Goal: Task Accomplishment & Management: Manage account settings

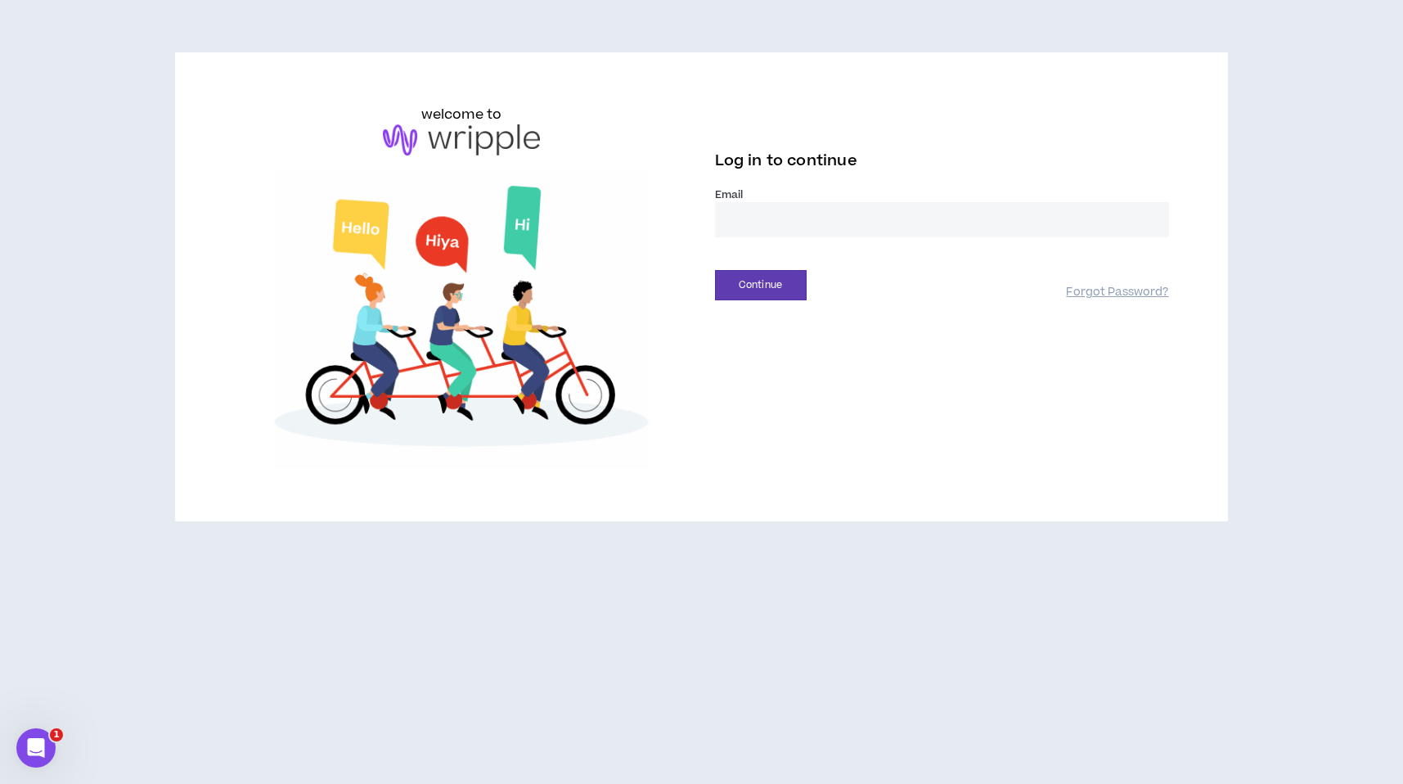
click at [801, 215] on input "email" at bounding box center [942, 219] width 454 height 35
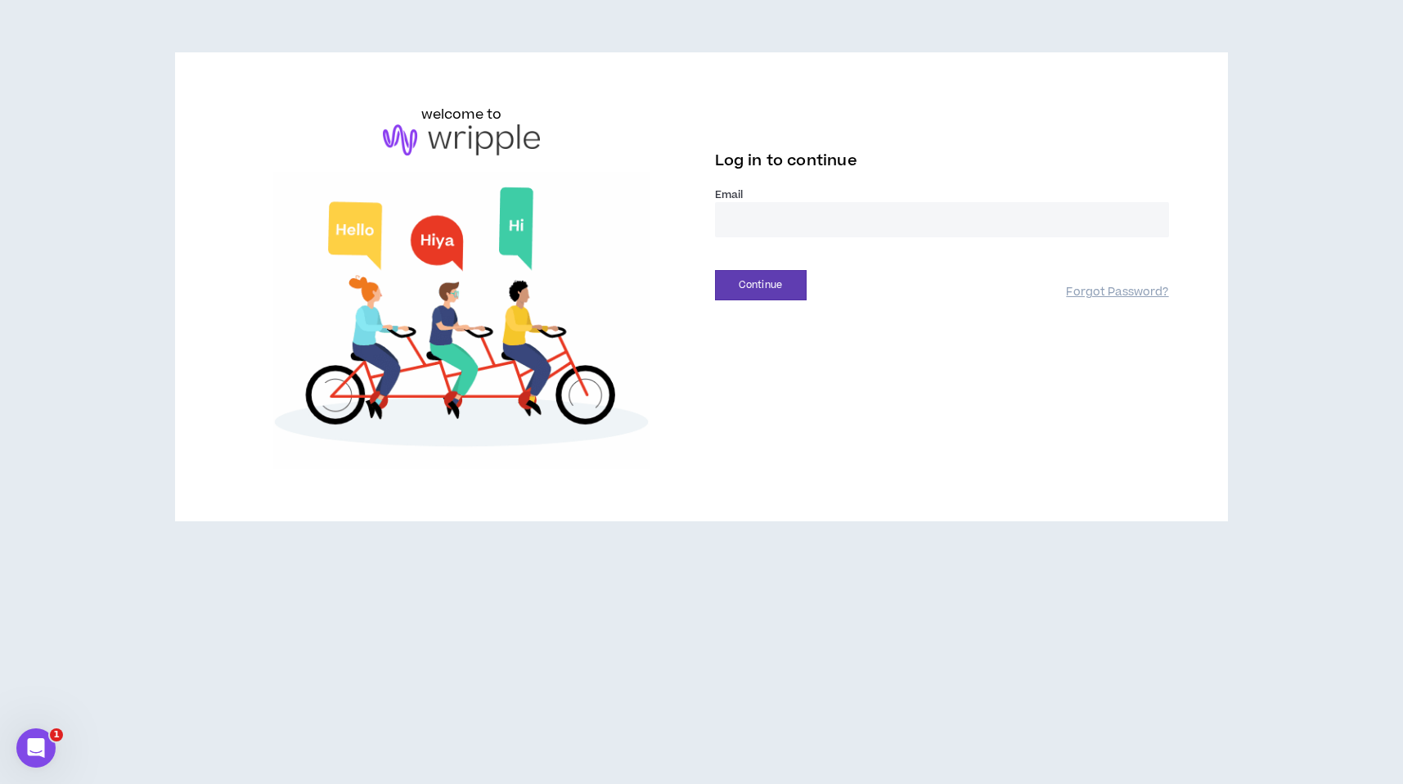
type input "**********"
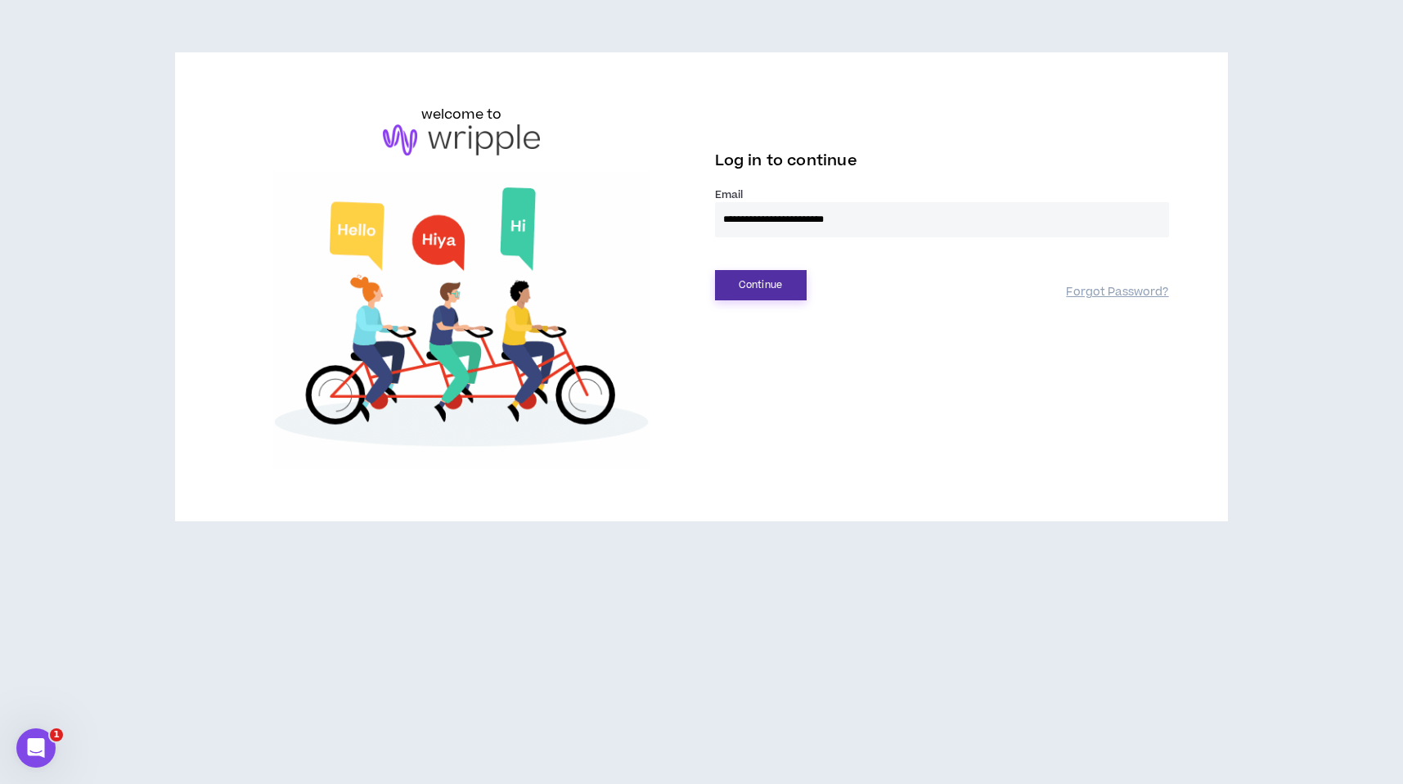
click at [781, 286] on button "Continue" at bounding box center [761, 285] width 92 height 30
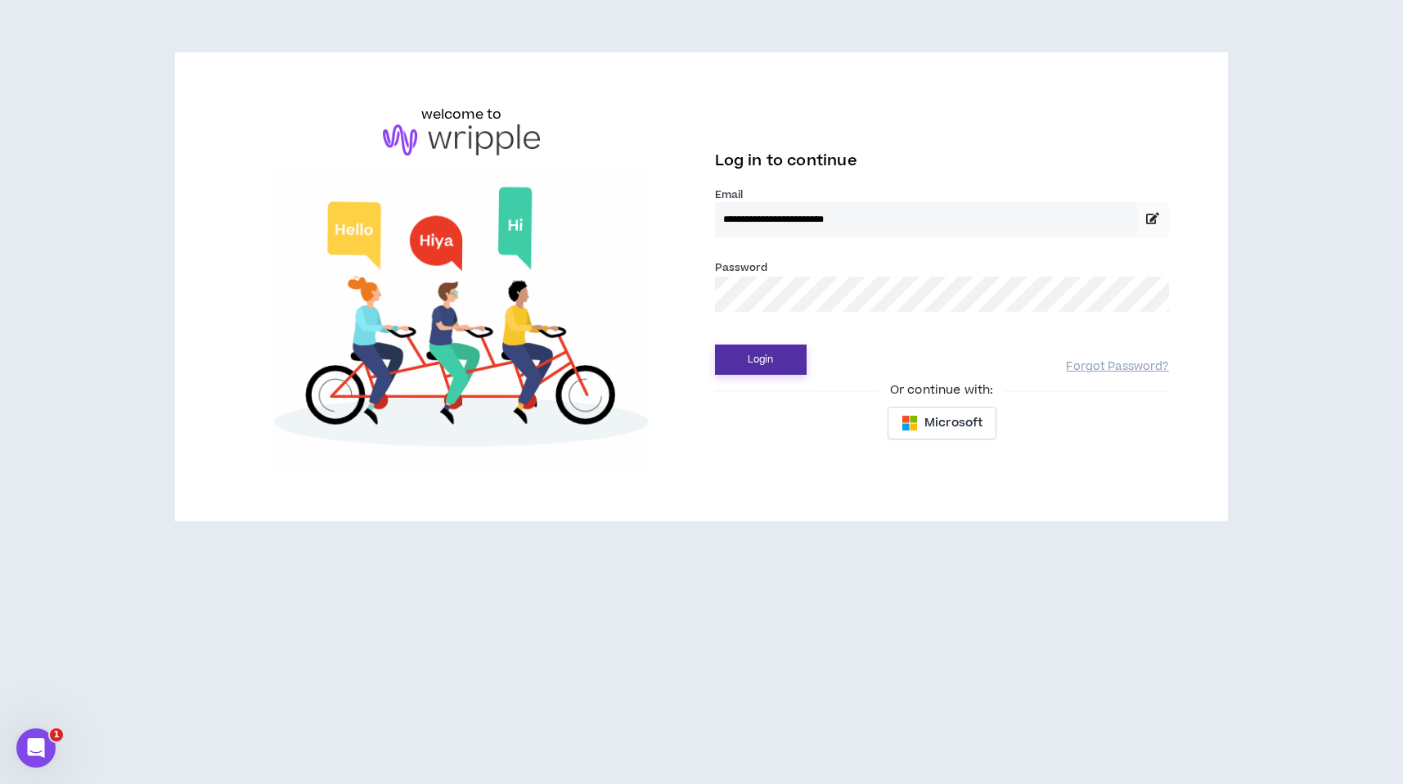
click at [779, 356] on button "Login" at bounding box center [761, 359] width 92 height 30
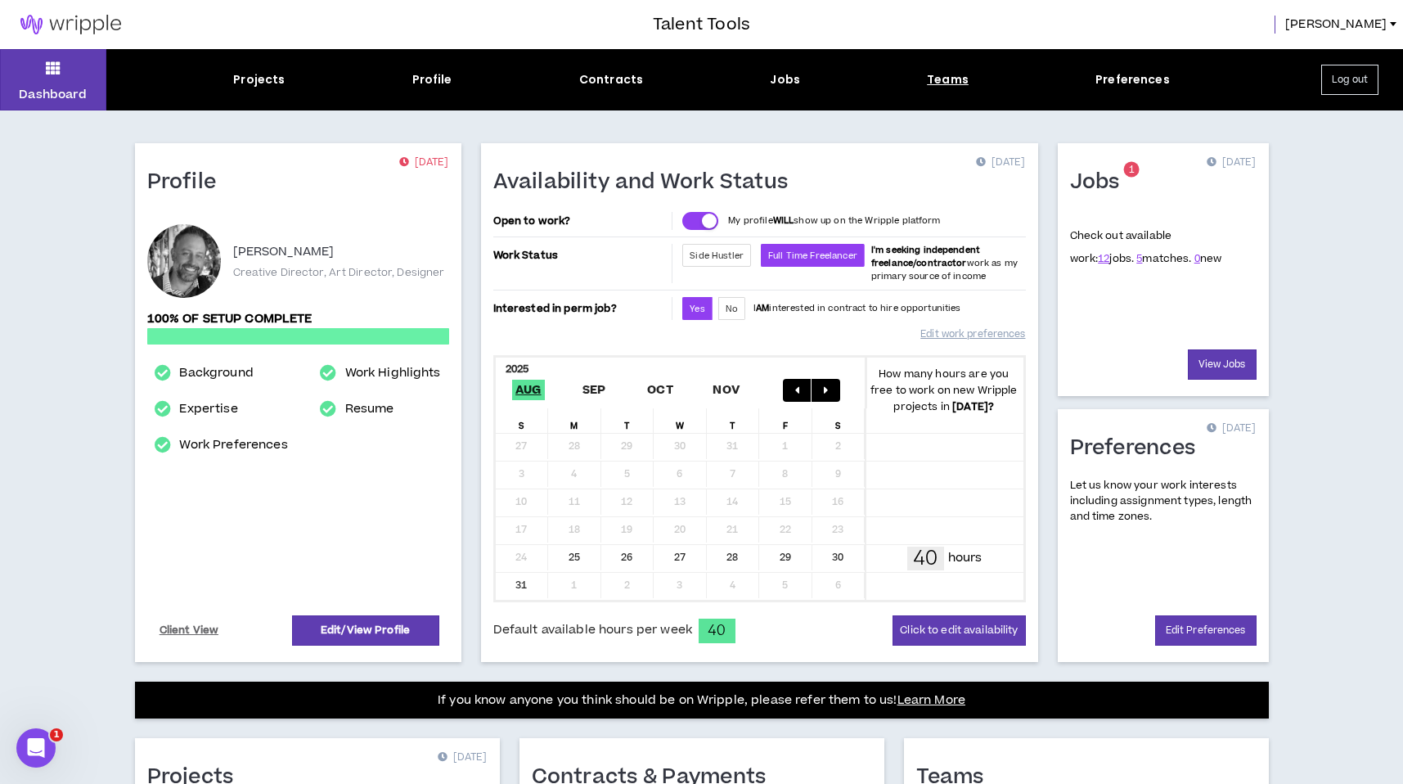
click at [946, 82] on div "Teams" at bounding box center [948, 79] width 42 height 17
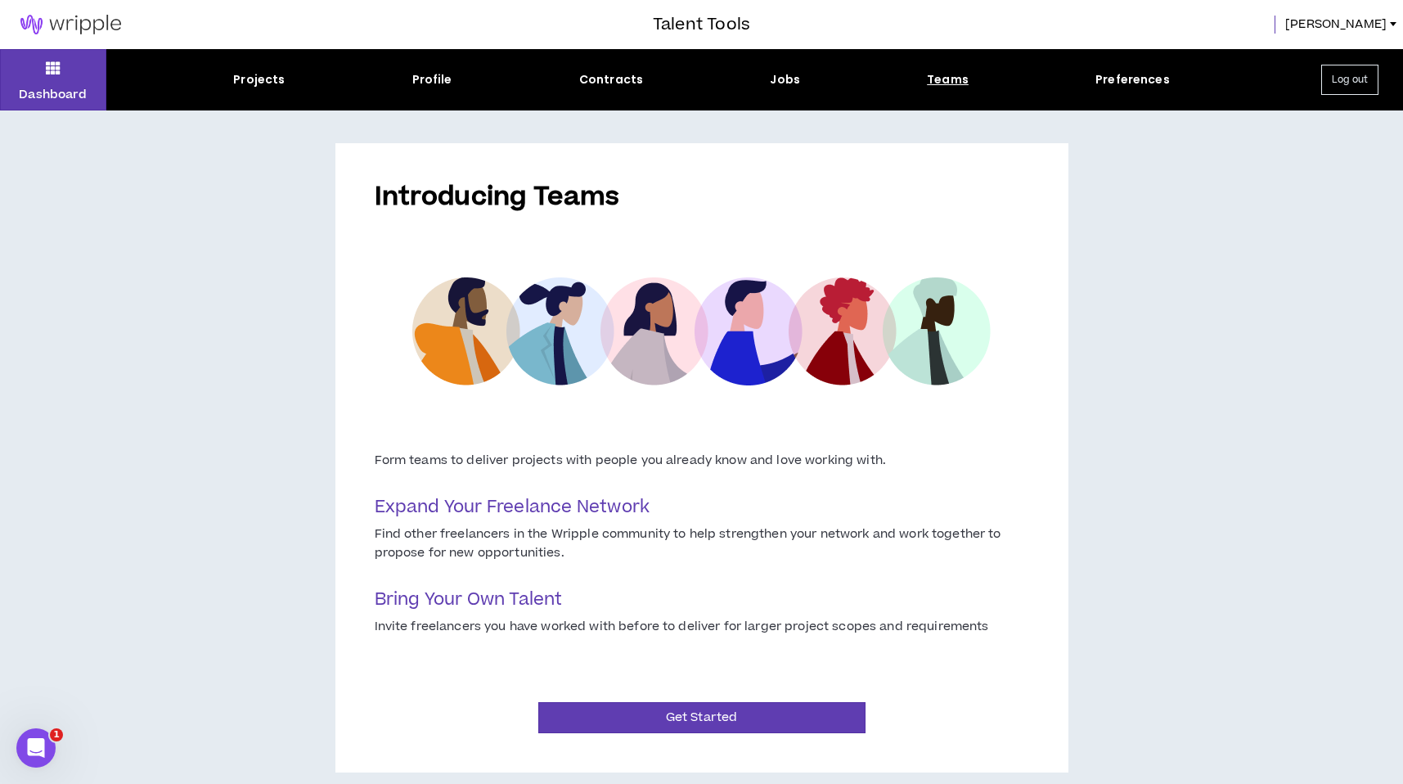
click at [1141, 234] on div "Introducing Teams Form teams to deliver projects with people you already know a…" at bounding box center [701, 457] width 1403 height 694
click at [272, 81] on div "Projects" at bounding box center [259, 79] width 52 height 17
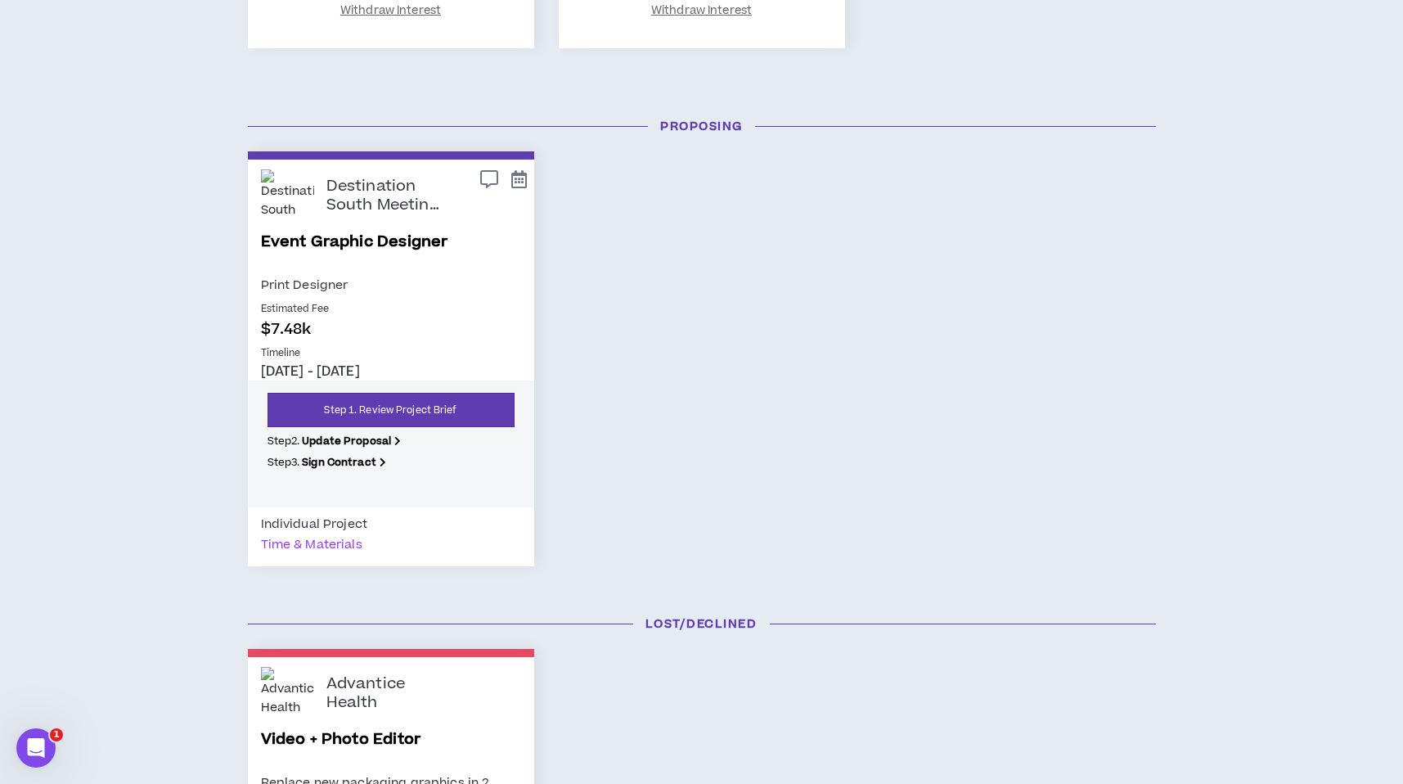
scroll to position [843, 0]
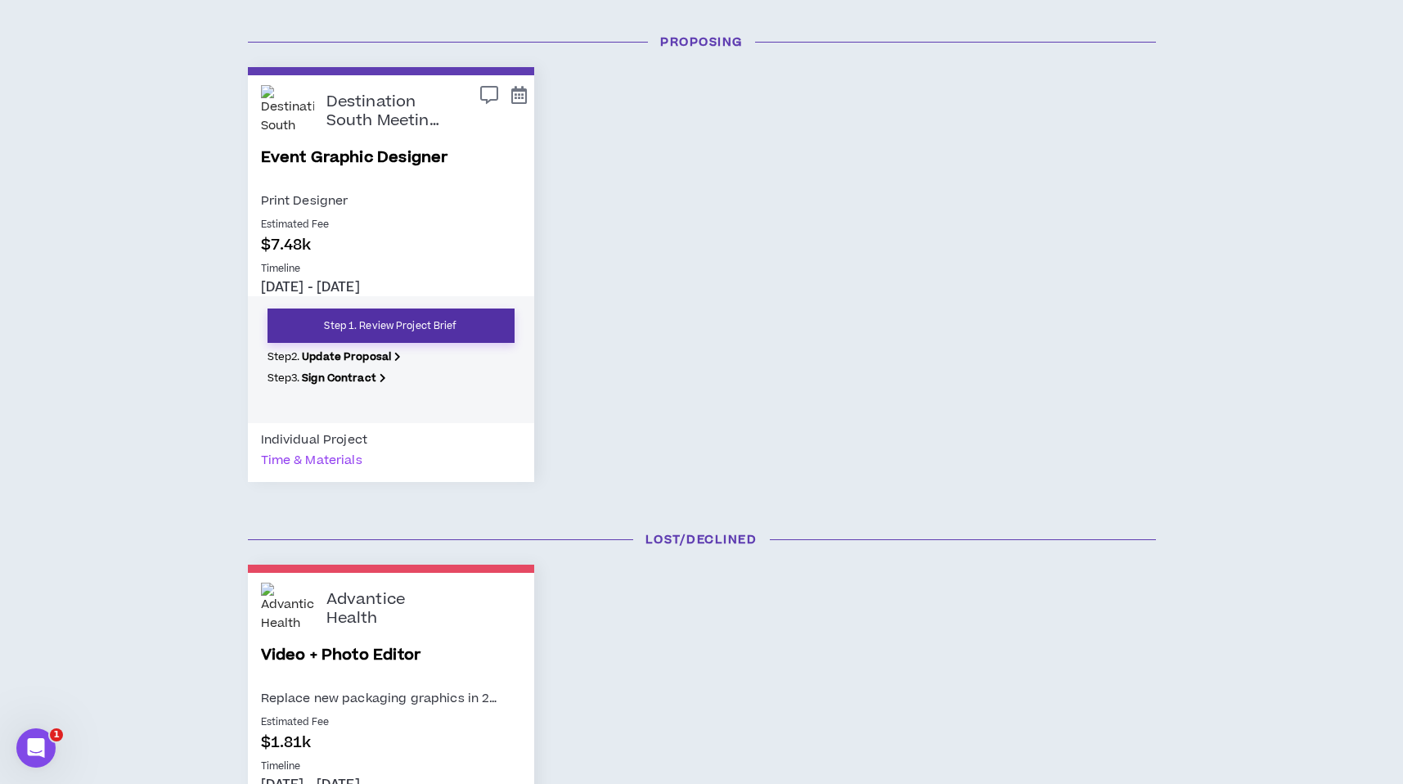
click at [375, 323] on link "Step 1. Review Project Brief" at bounding box center [390, 325] width 247 height 34
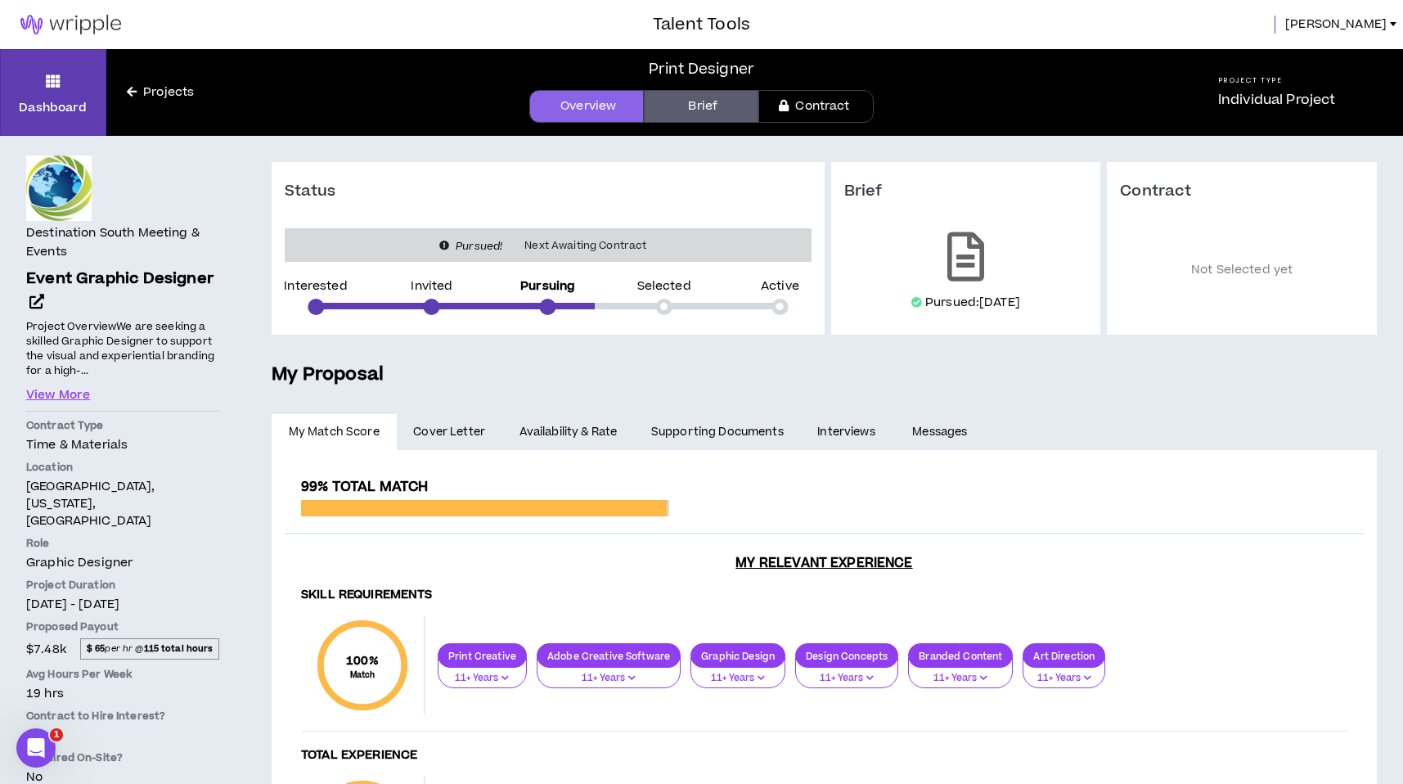
click at [694, 101] on link "Brief" at bounding box center [701, 106] width 115 height 33
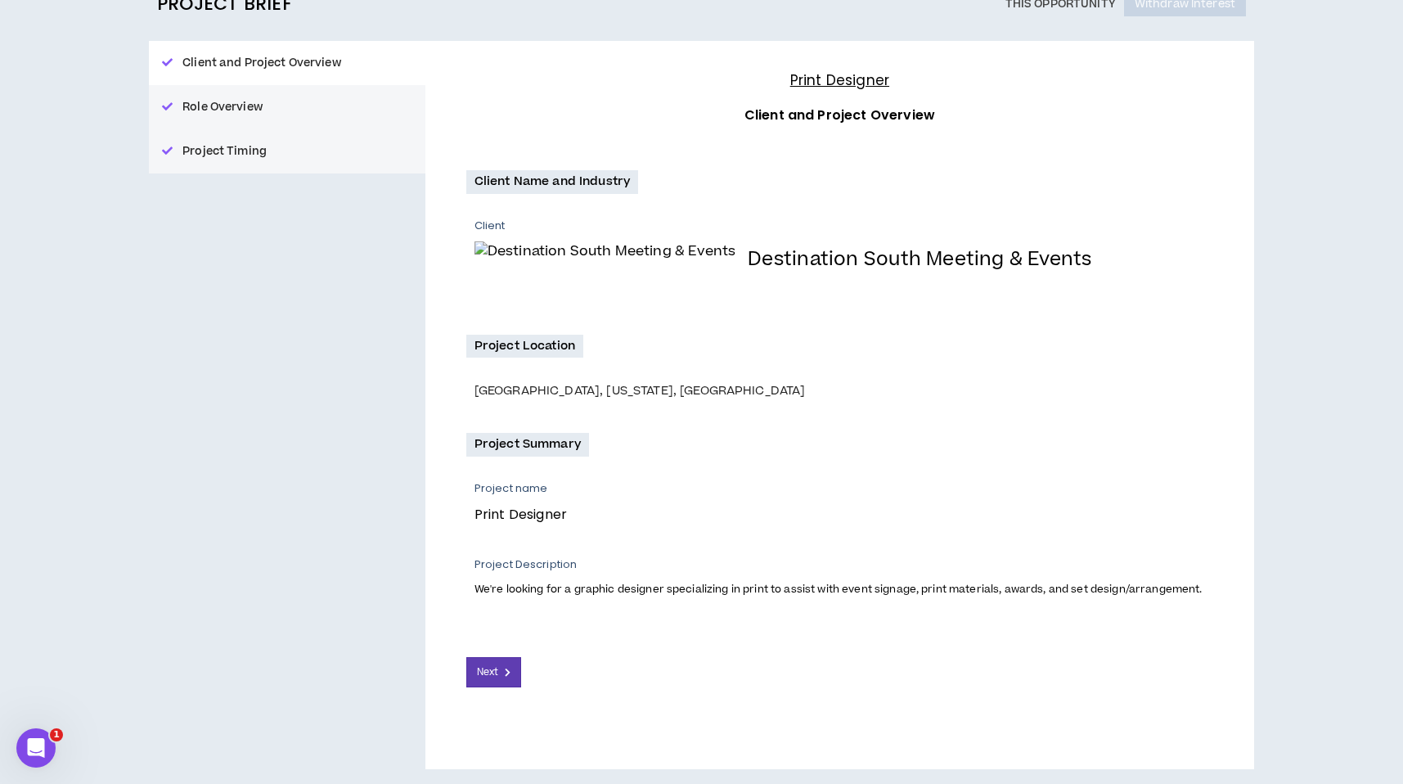
scroll to position [165, 0]
click at [502, 676] on button "Next" at bounding box center [494, 670] width 56 height 30
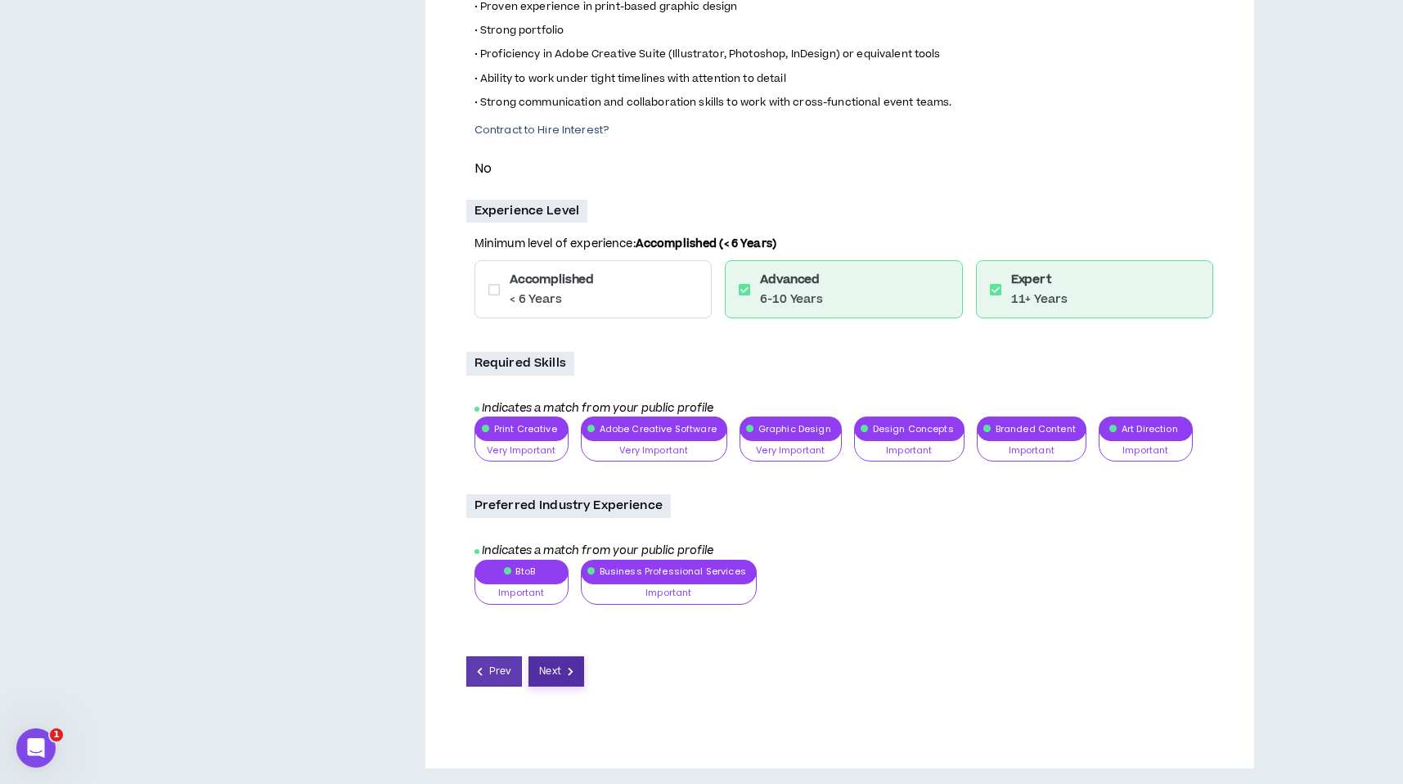
scroll to position [1461, 0]
click at [548, 674] on span "Next" at bounding box center [549, 671] width 21 height 16
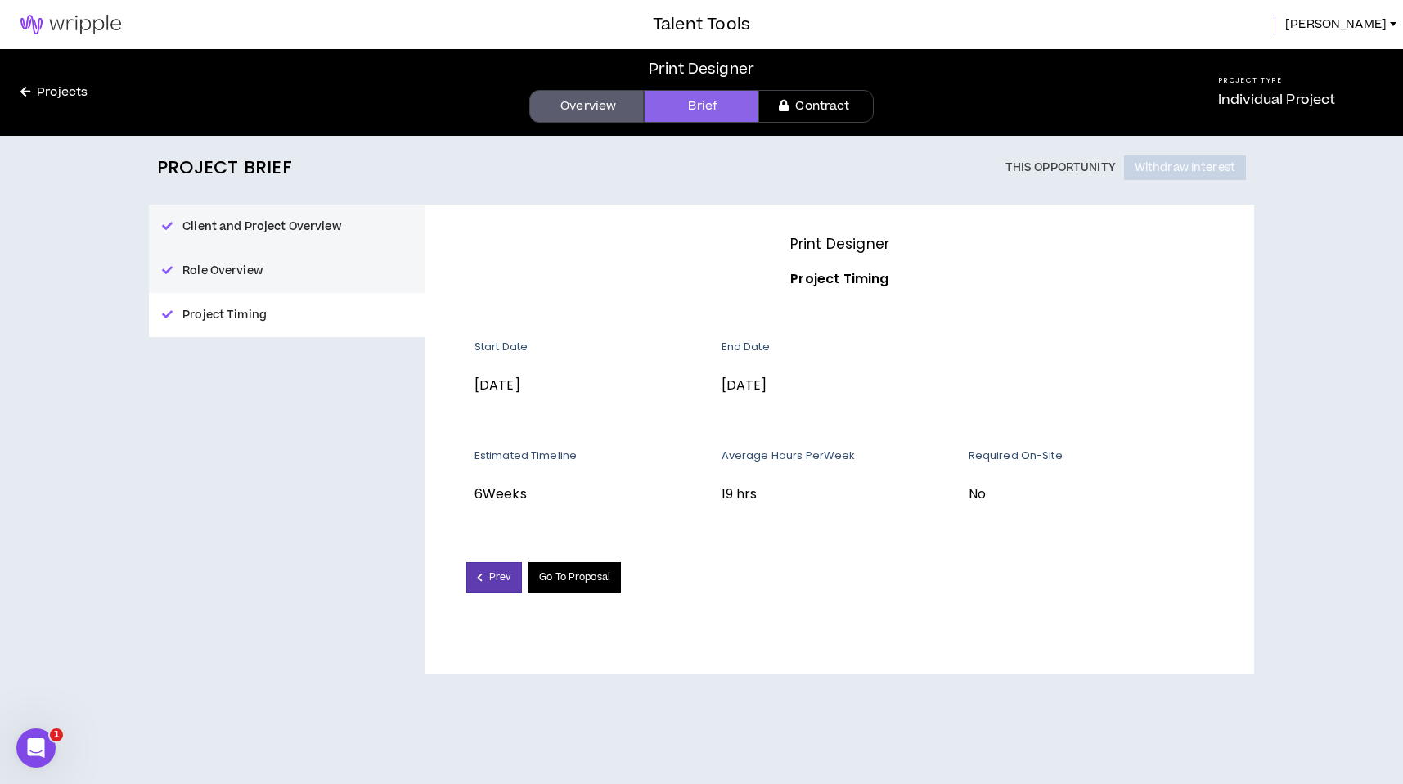
click at [587, 580] on link "Go To Proposal" at bounding box center [574, 577] width 92 height 30
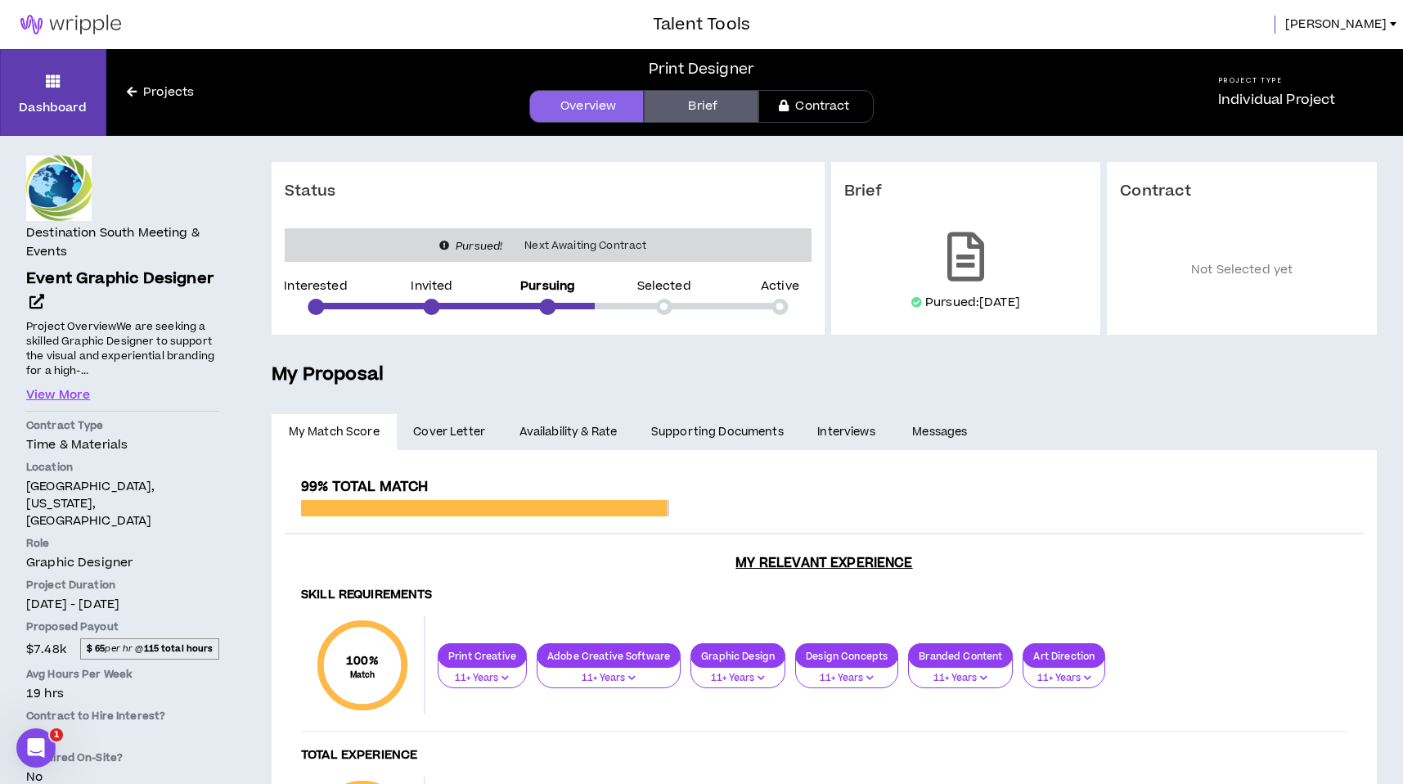
click at [734, 111] on link "Brief" at bounding box center [701, 106] width 115 height 33
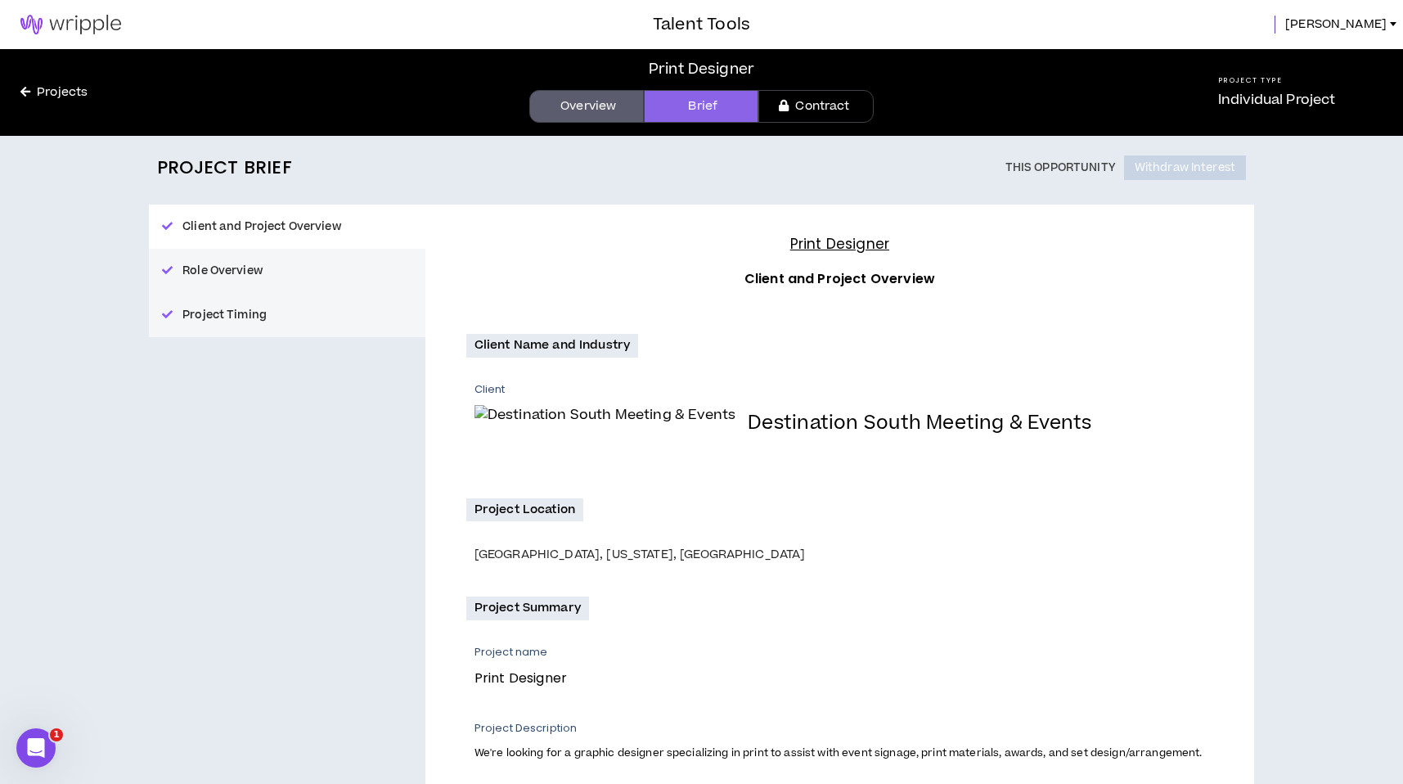
click at [836, 109] on link "Contract" at bounding box center [815, 106] width 115 height 33
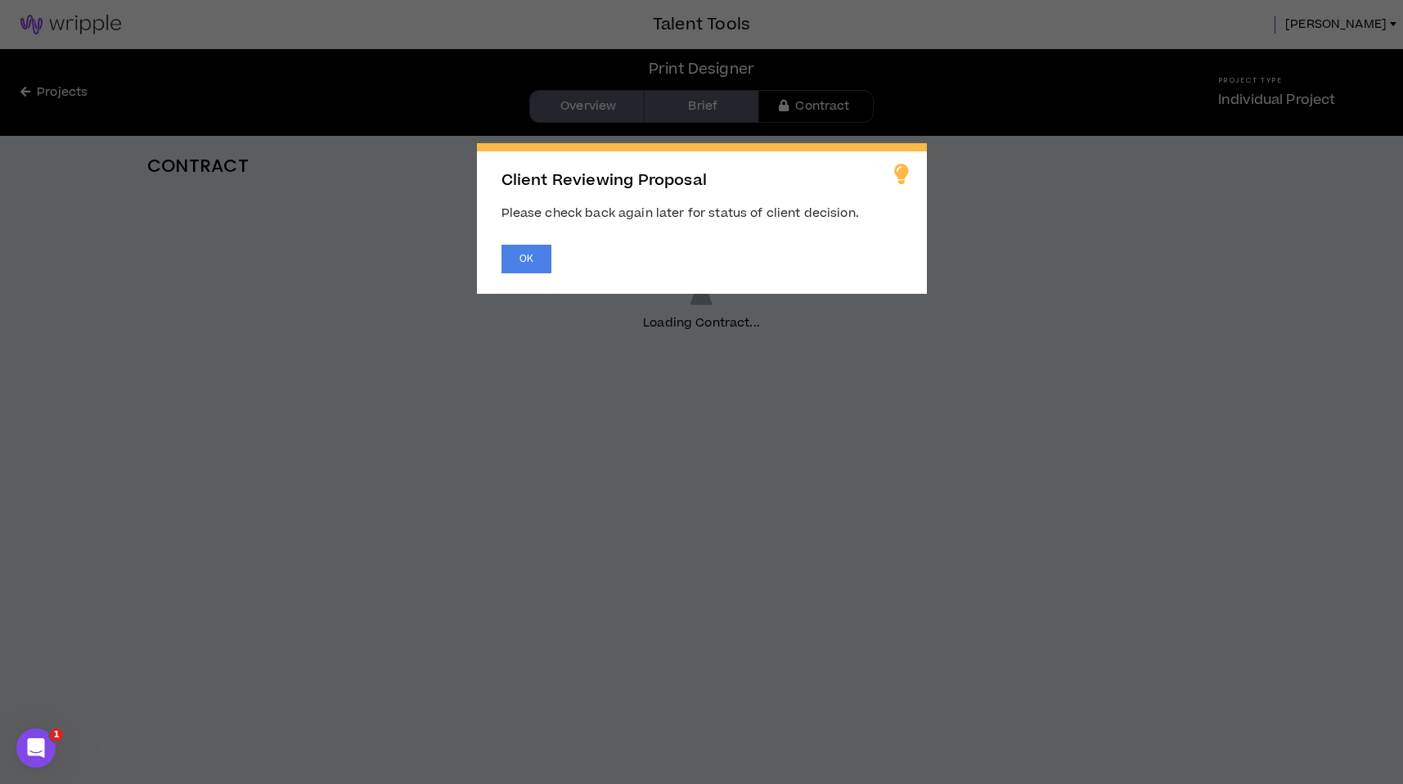
click at [1083, 263] on span "Client Reviewing Proposal Please check back again later for status of client de…" at bounding box center [701, 392] width 1403 height 784
click at [529, 259] on button "OK" at bounding box center [526, 259] width 50 height 29
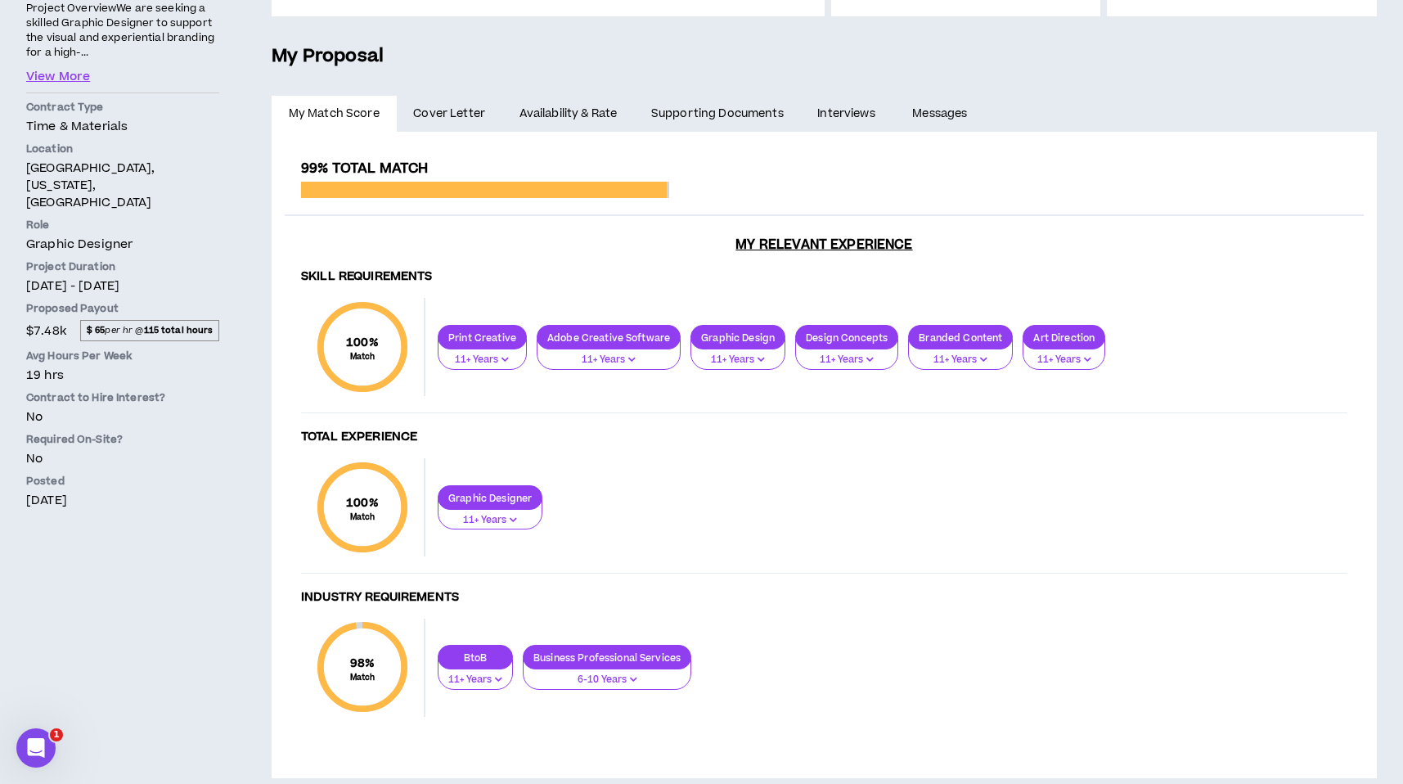
scroll to position [339, 0]
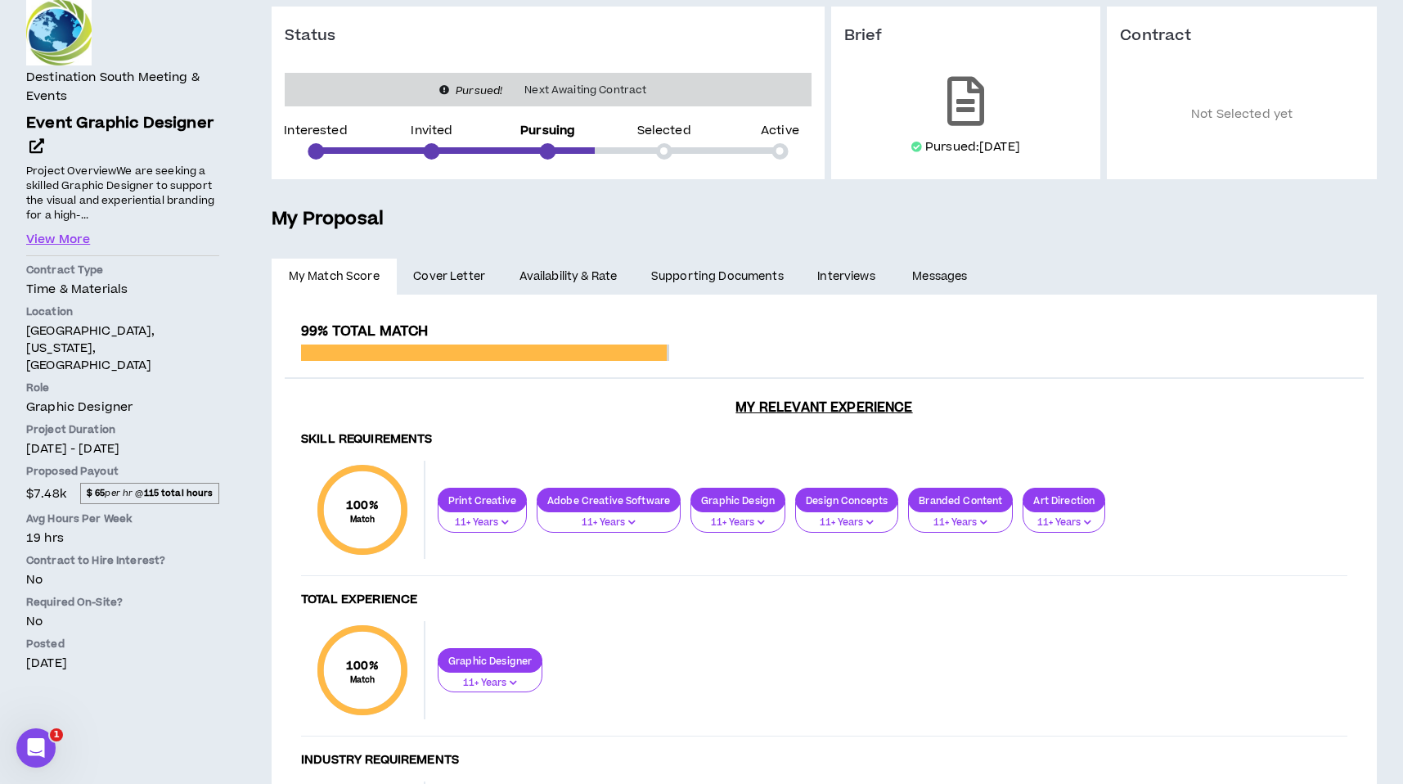
click at [843, 276] on link "Interviews" at bounding box center [848, 276] width 95 height 36
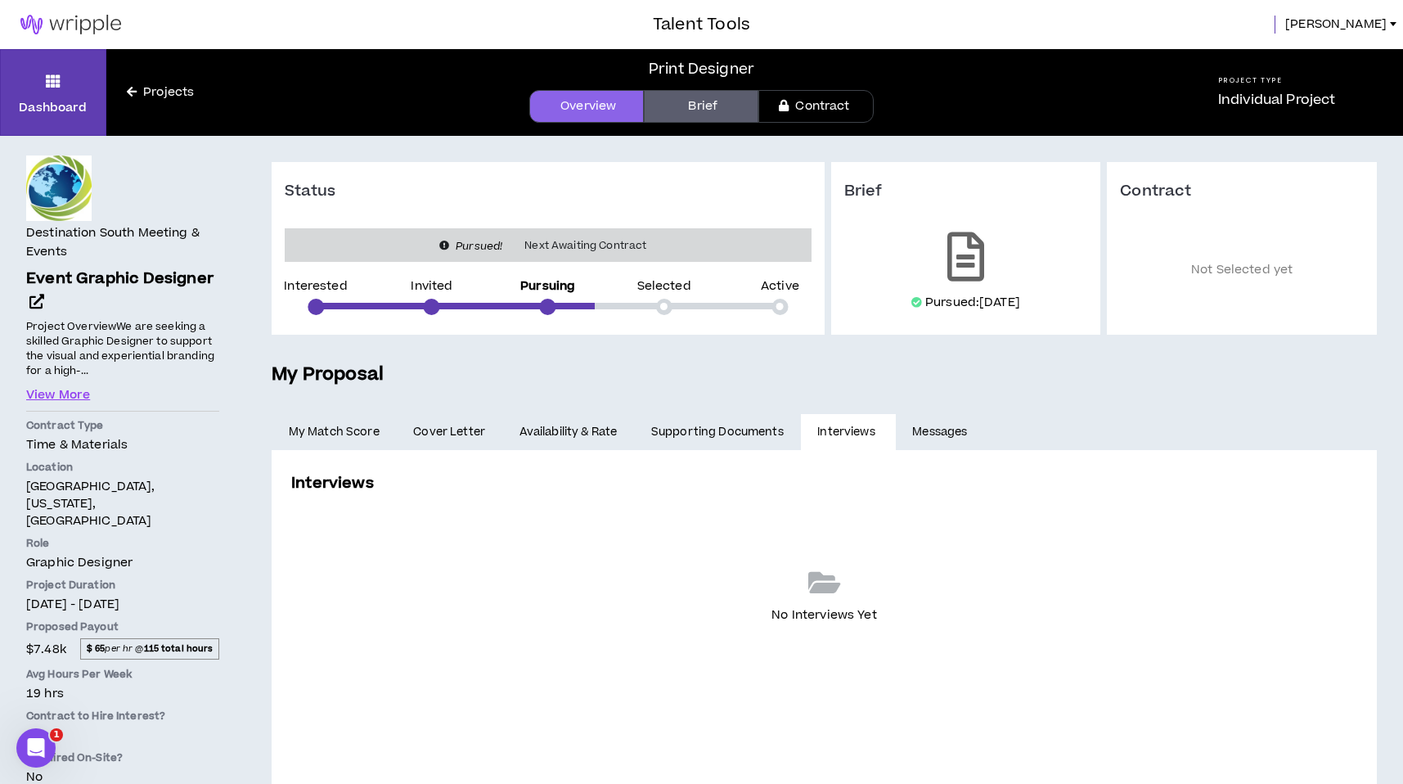
click at [944, 433] on link "Messages" at bounding box center [942, 432] width 92 height 36
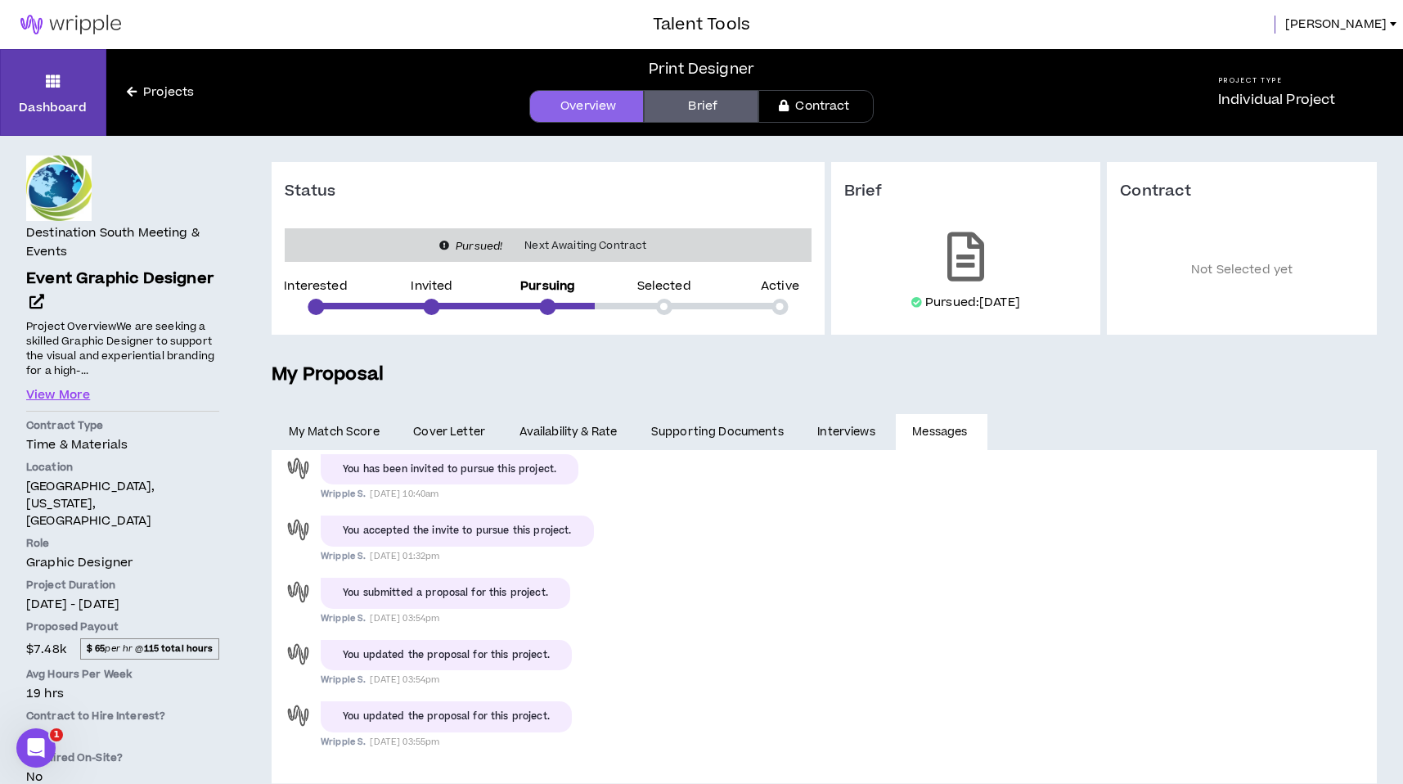
drag, startPoint x: 825, startPoint y: 432, endPoint x: 811, endPoint y: 434, distance: 14.0
click at [825, 432] on link "Interviews" at bounding box center [848, 432] width 95 height 36
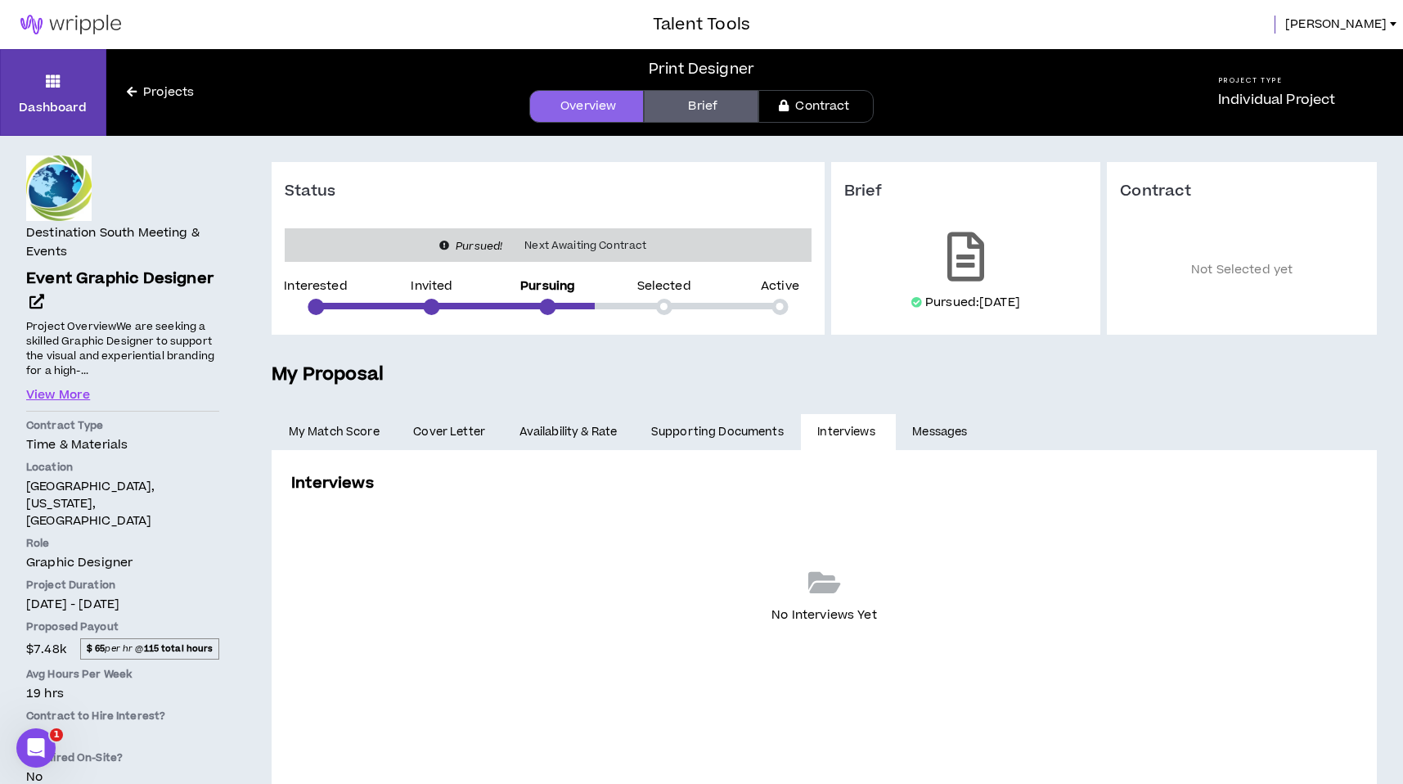
click at [708, 434] on link "Supporting Documents" at bounding box center [717, 432] width 166 height 36
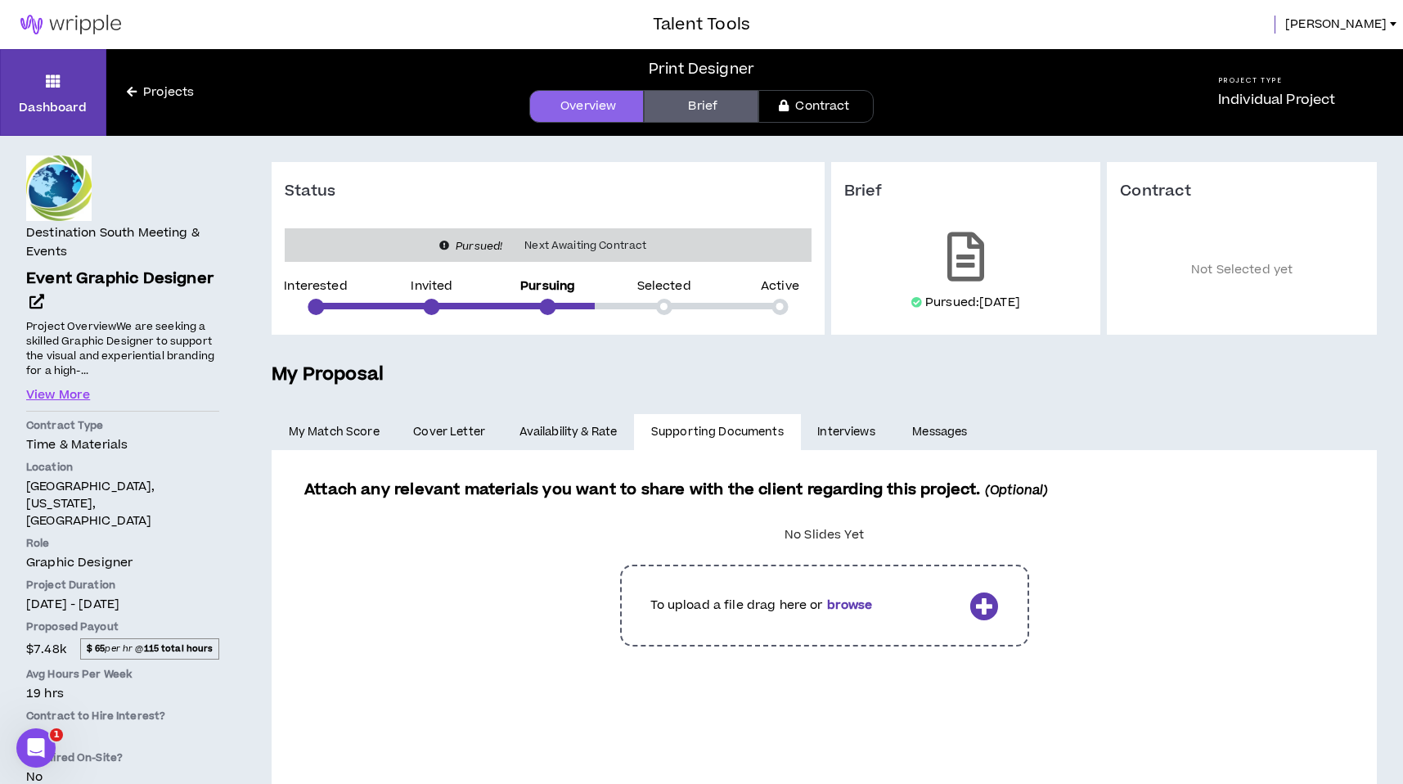
click at [579, 433] on link "Availability & Rate" at bounding box center [568, 432] width 132 height 36
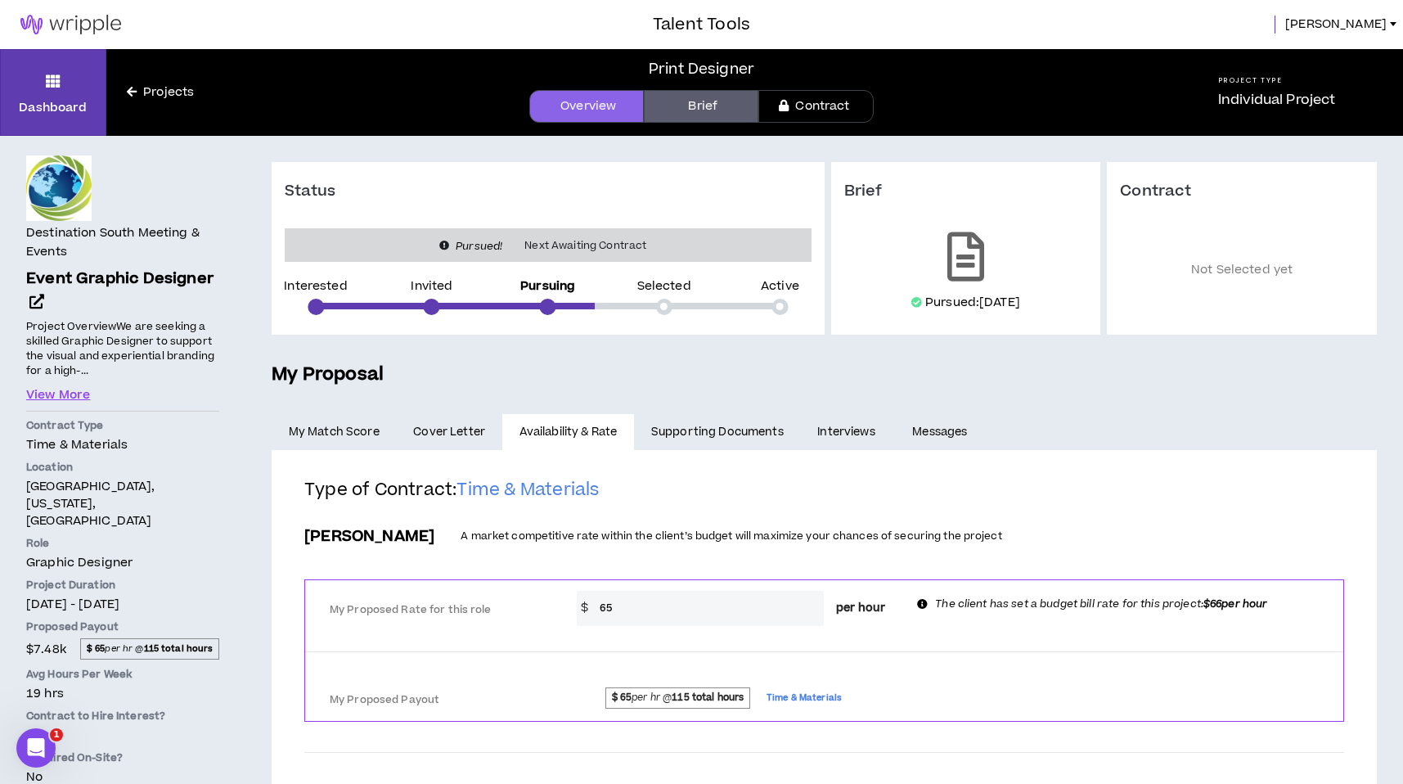
click at [437, 431] on span "Cover Letter" at bounding box center [449, 432] width 72 height 18
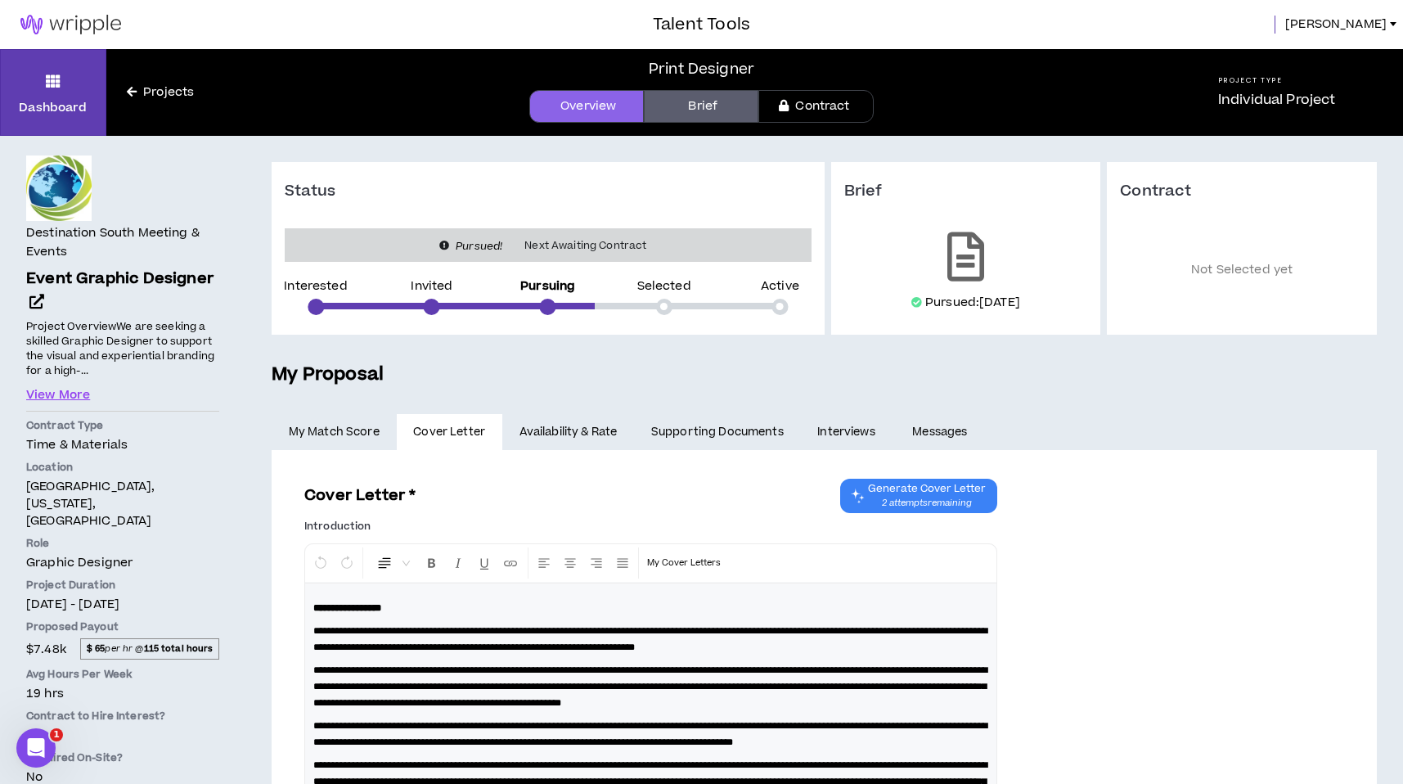
click at [336, 430] on link "My Match Score" at bounding box center [334, 432] width 125 height 36
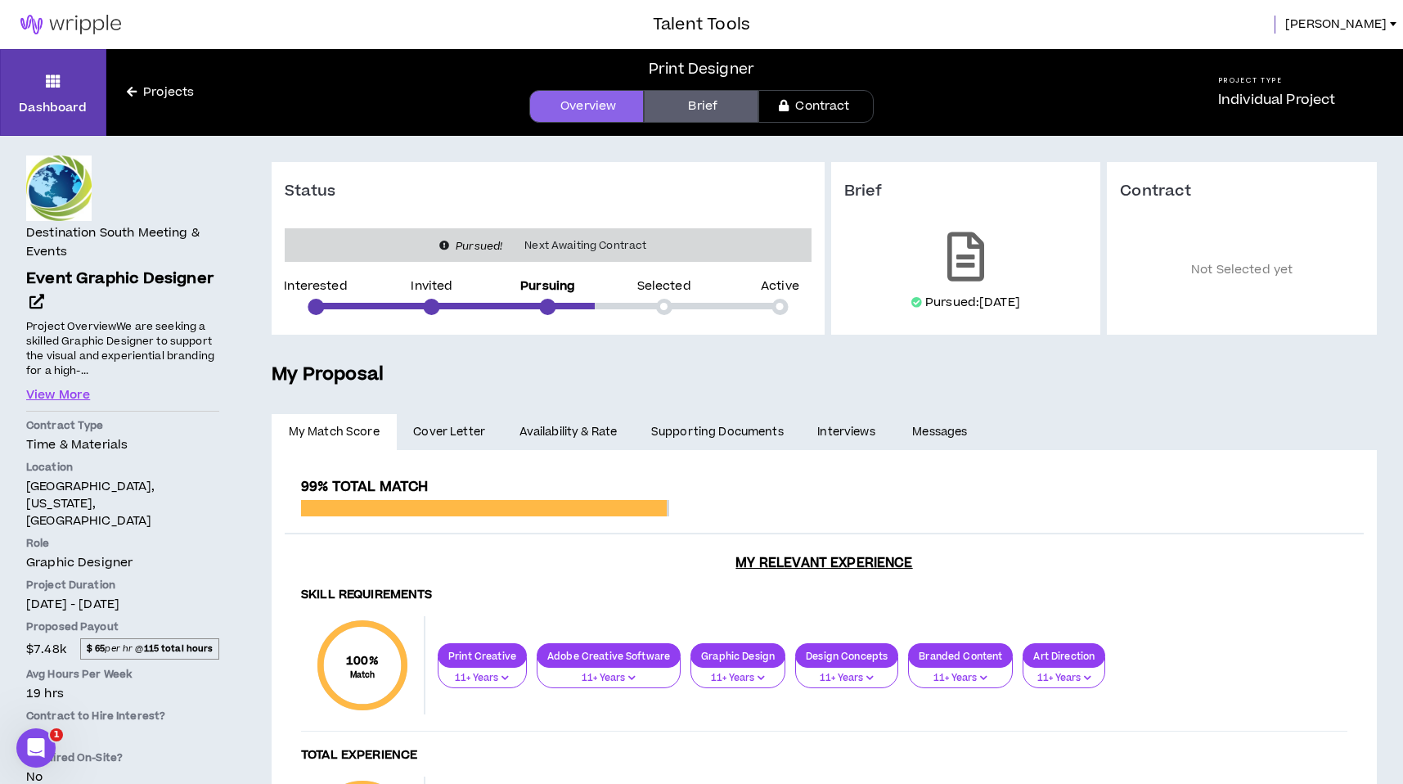
click at [164, 92] on link "Projects" at bounding box center [160, 92] width 108 height 18
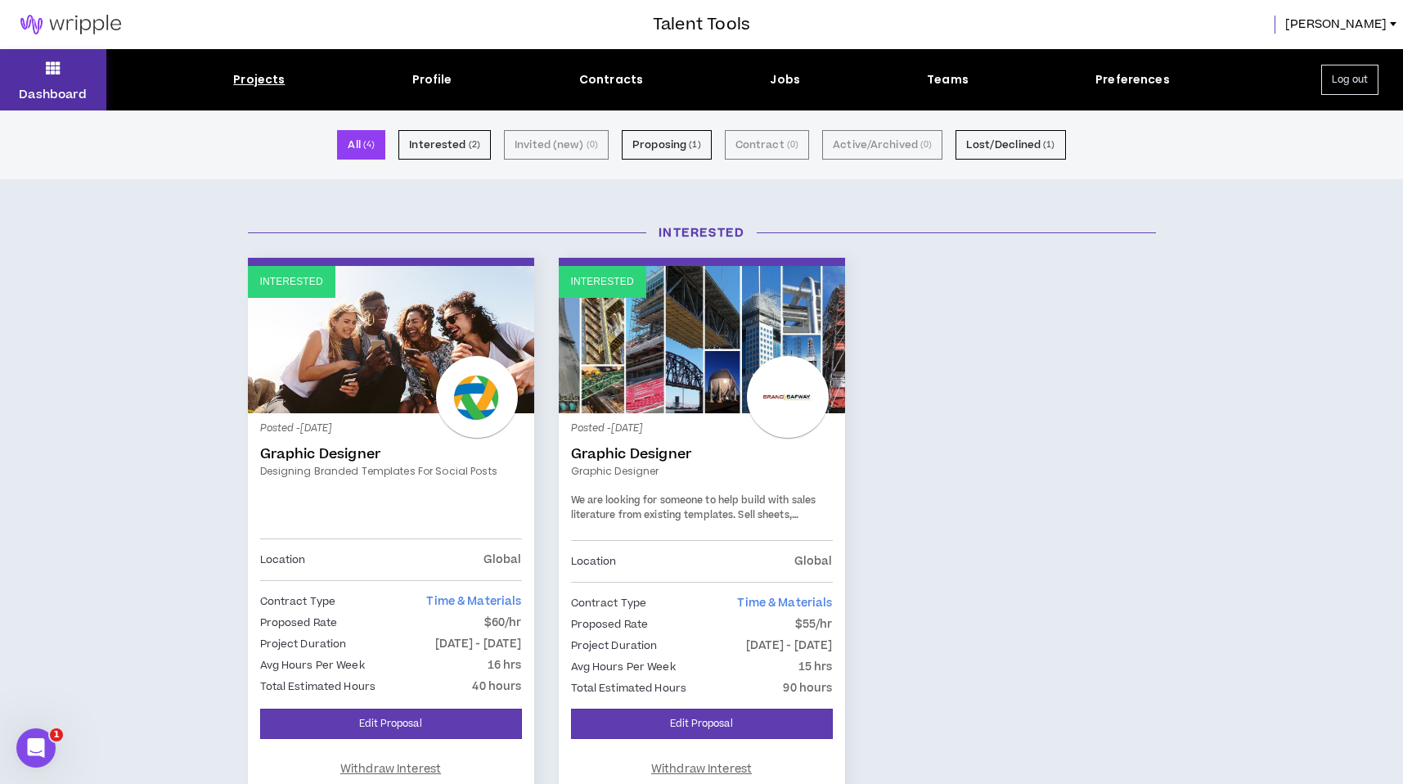
click at [40, 79] on button "Dashboard" at bounding box center [53, 79] width 106 height 61
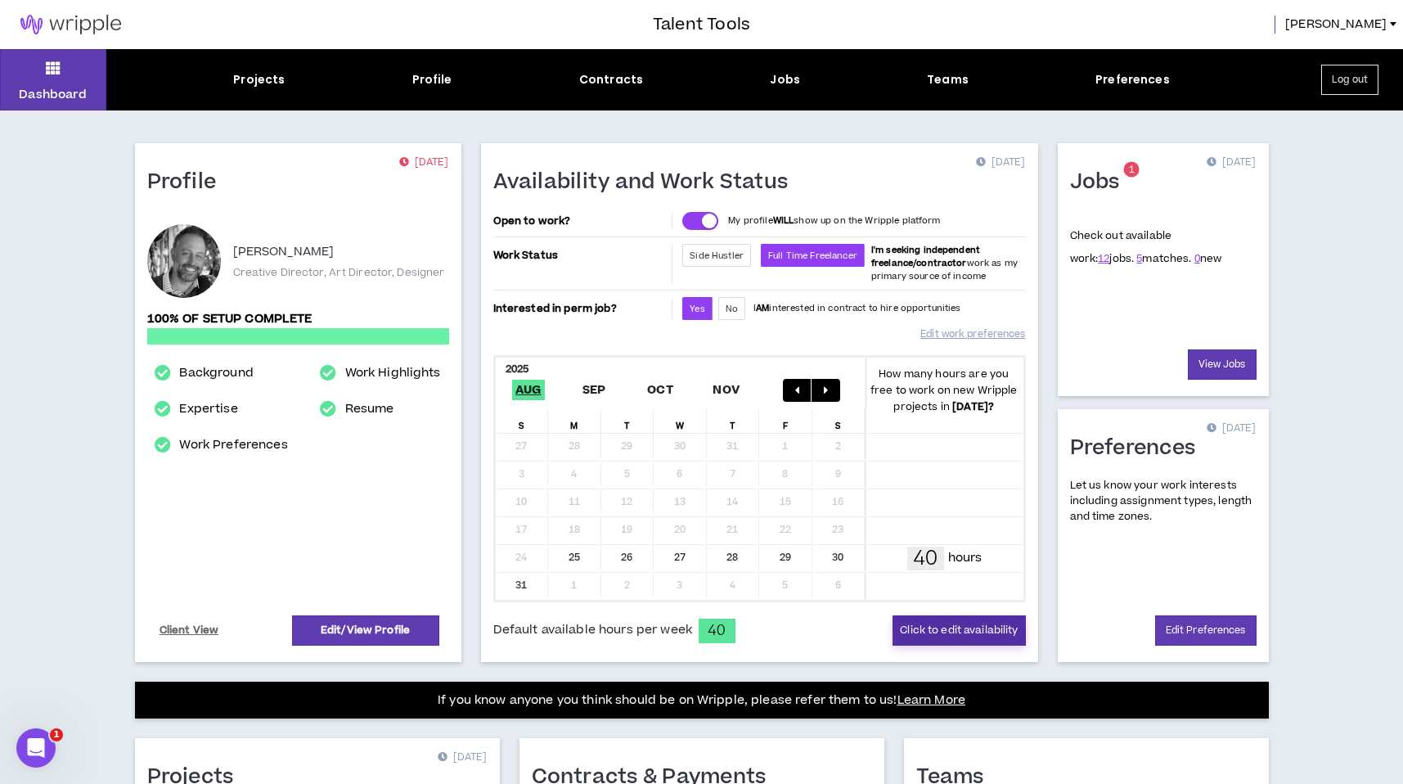
click at [973, 630] on button "Click to edit availability" at bounding box center [958, 630] width 133 height 30
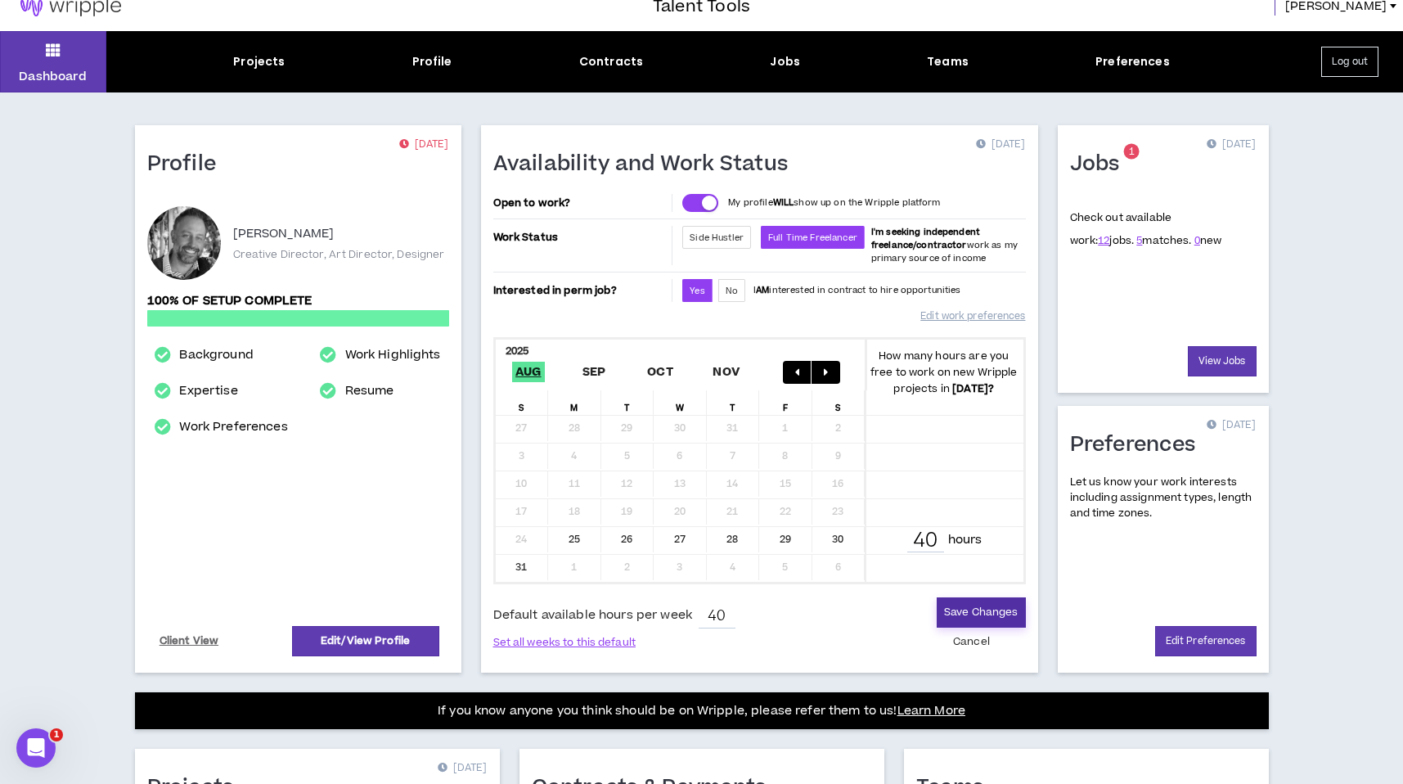
scroll to position [24, 0]
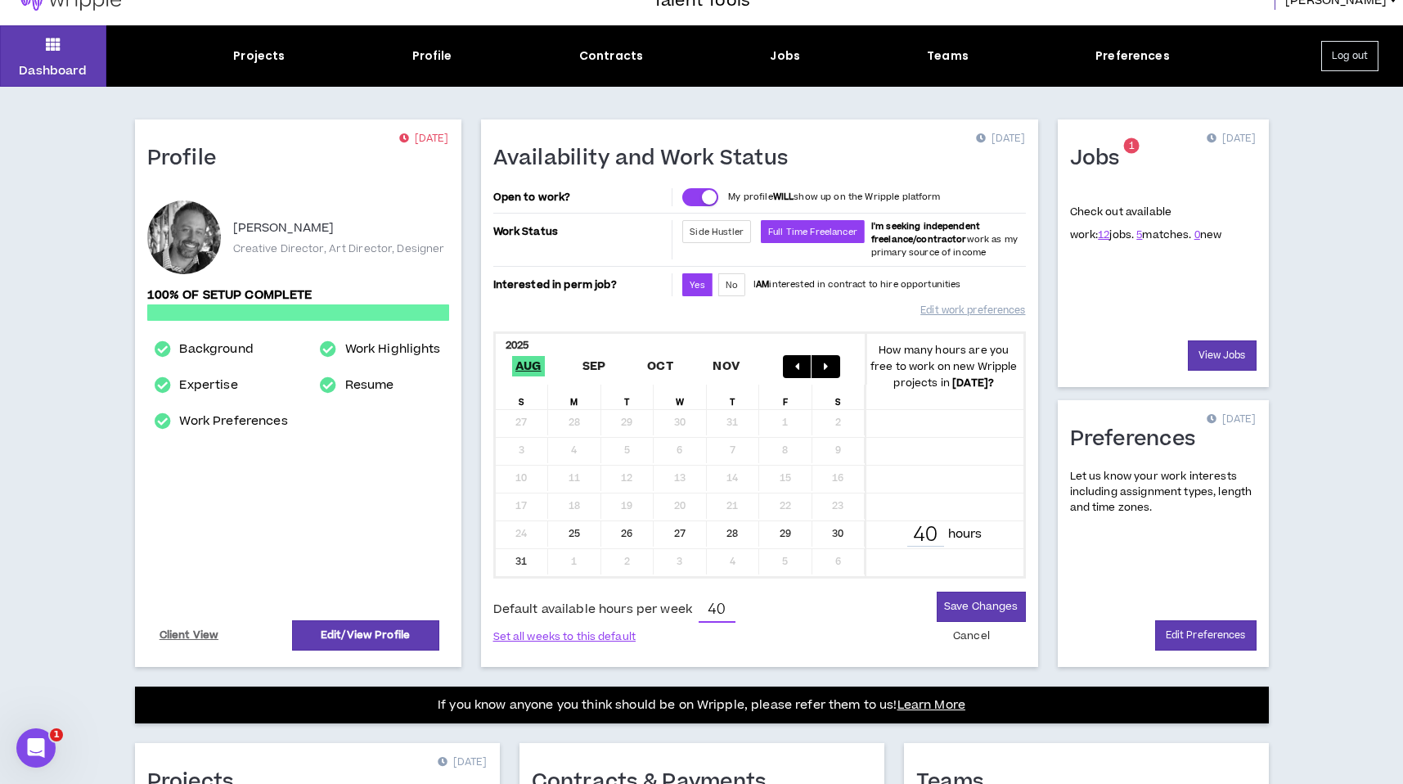
drag, startPoint x: 719, startPoint y: 609, endPoint x: 703, endPoint y: 609, distance: 15.5
click at [703, 609] on input "40" at bounding box center [717, 610] width 37 height 25
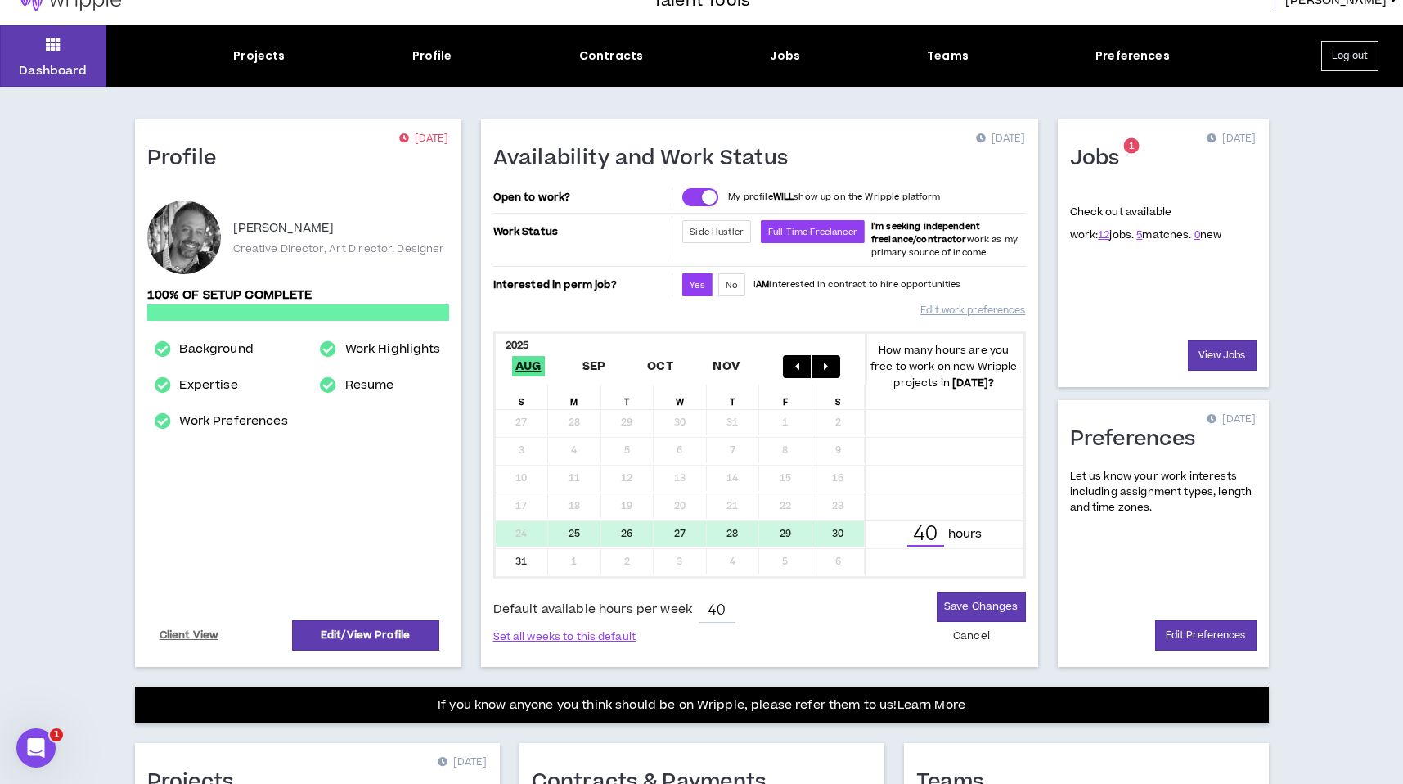
click at [926, 534] on input "40" at bounding box center [925, 535] width 37 height 24
drag, startPoint x: 937, startPoint y: 534, endPoint x: 918, endPoint y: 533, distance: 19.6
click at [918, 533] on input "40" at bounding box center [925, 535] width 37 height 24
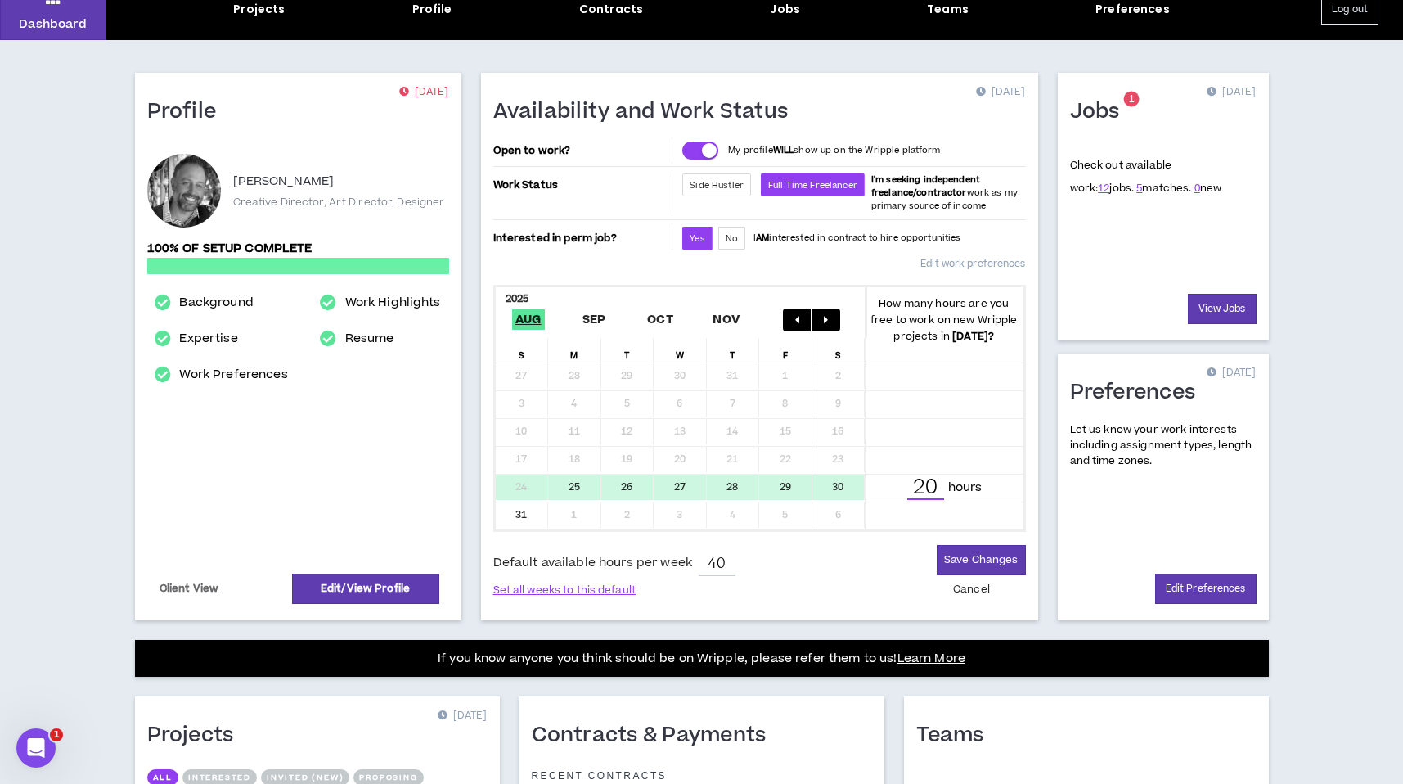
scroll to position [71, 0]
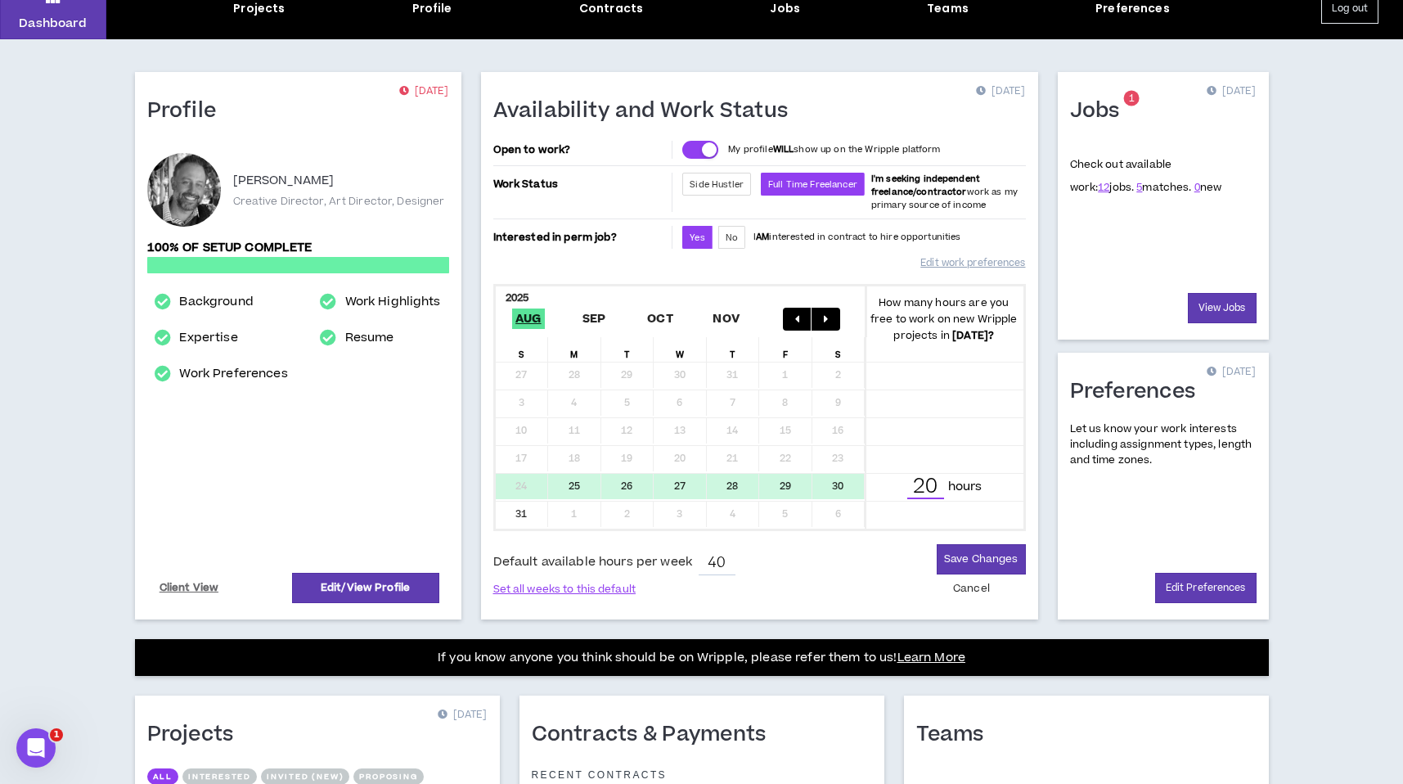
type input "20"
click at [825, 320] on icon "button" at bounding box center [826, 318] width 4 height 11
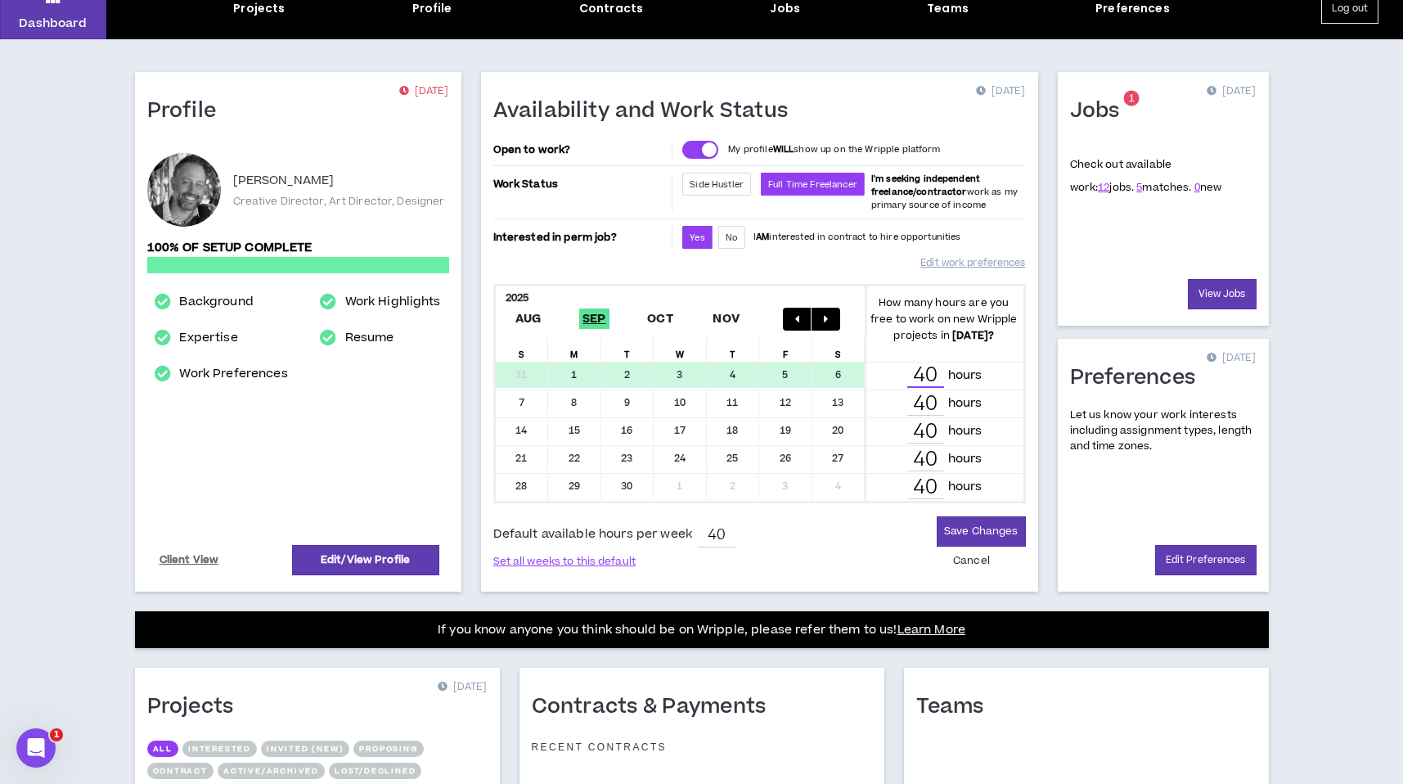
drag, startPoint x: 937, startPoint y: 375, endPoint x: 909, endPoint y: 375, distance: 27.8
click at [909, 375] on input "40" at bounding box center [925, 376] width 37 height 24
type input "20"
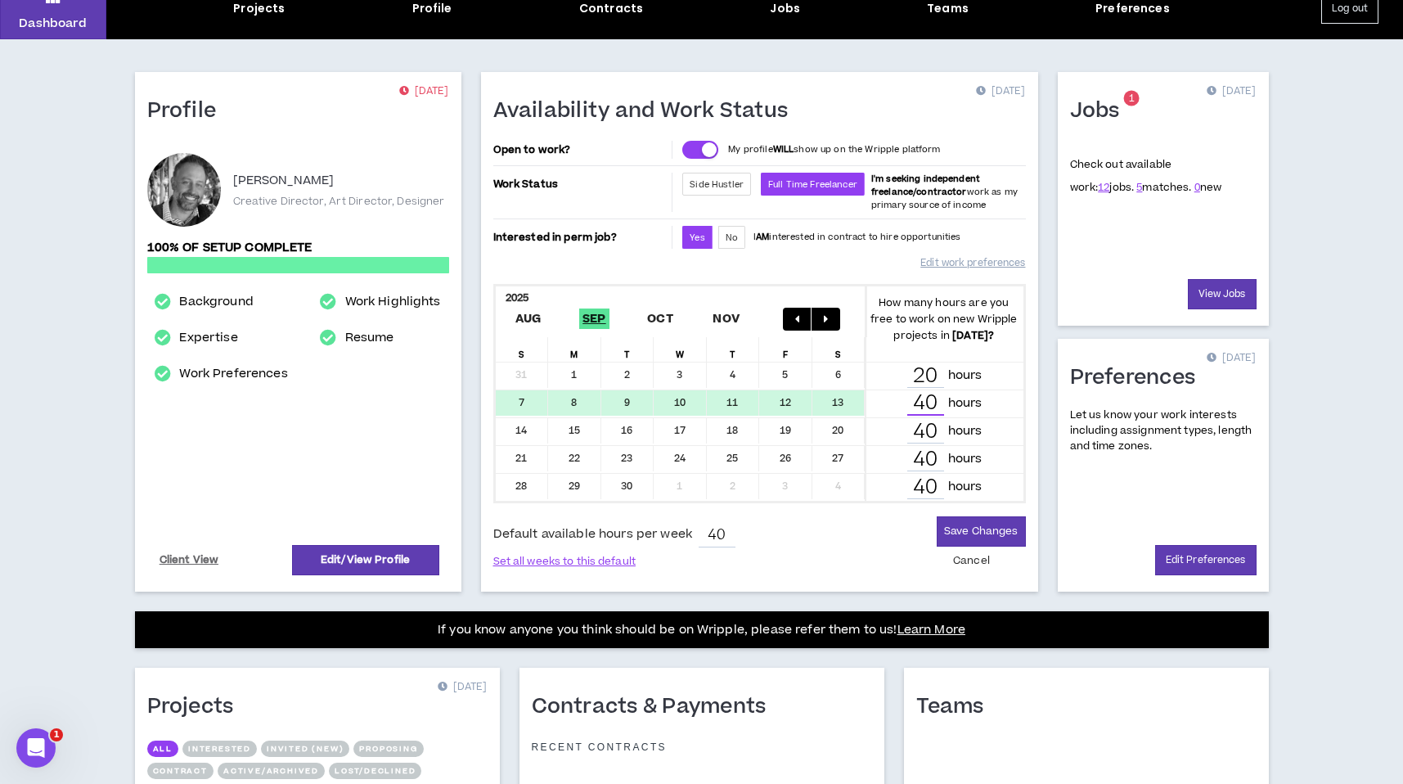
drag, startPoint x: 935, startPoint y: 401, endPoint x: 913, endPoint y: 401, distance: 22.1
click at [913, 401] on input "40" at bounding box center [925, 404] width 37 height 24
type input "20"
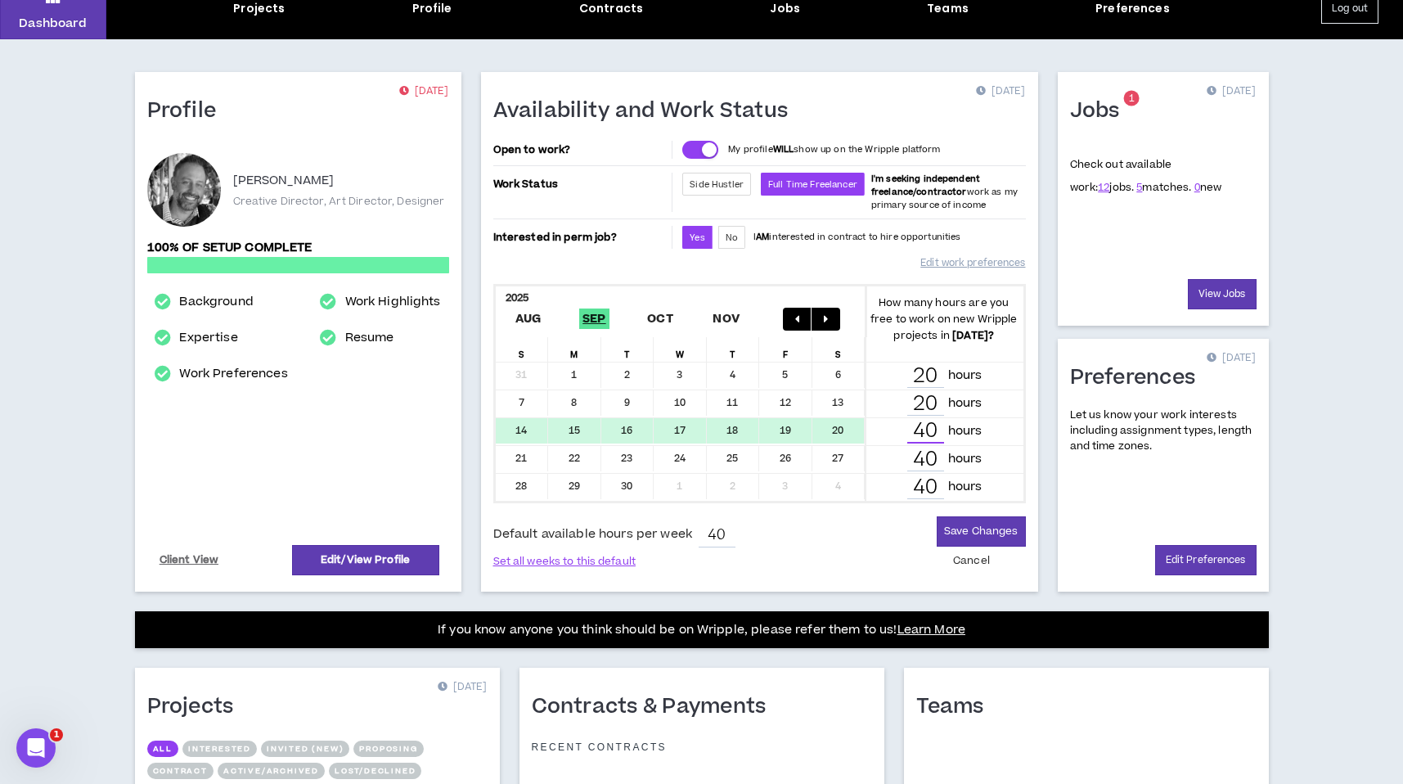
drag, startPoint x: 932, startPoint y: 429, endPoint x: 910, endPoint y: 429, distance: 21.3
click at [910, 429] on input "40" at bounding box center [925, 432] width 37 height 24
type input "20"
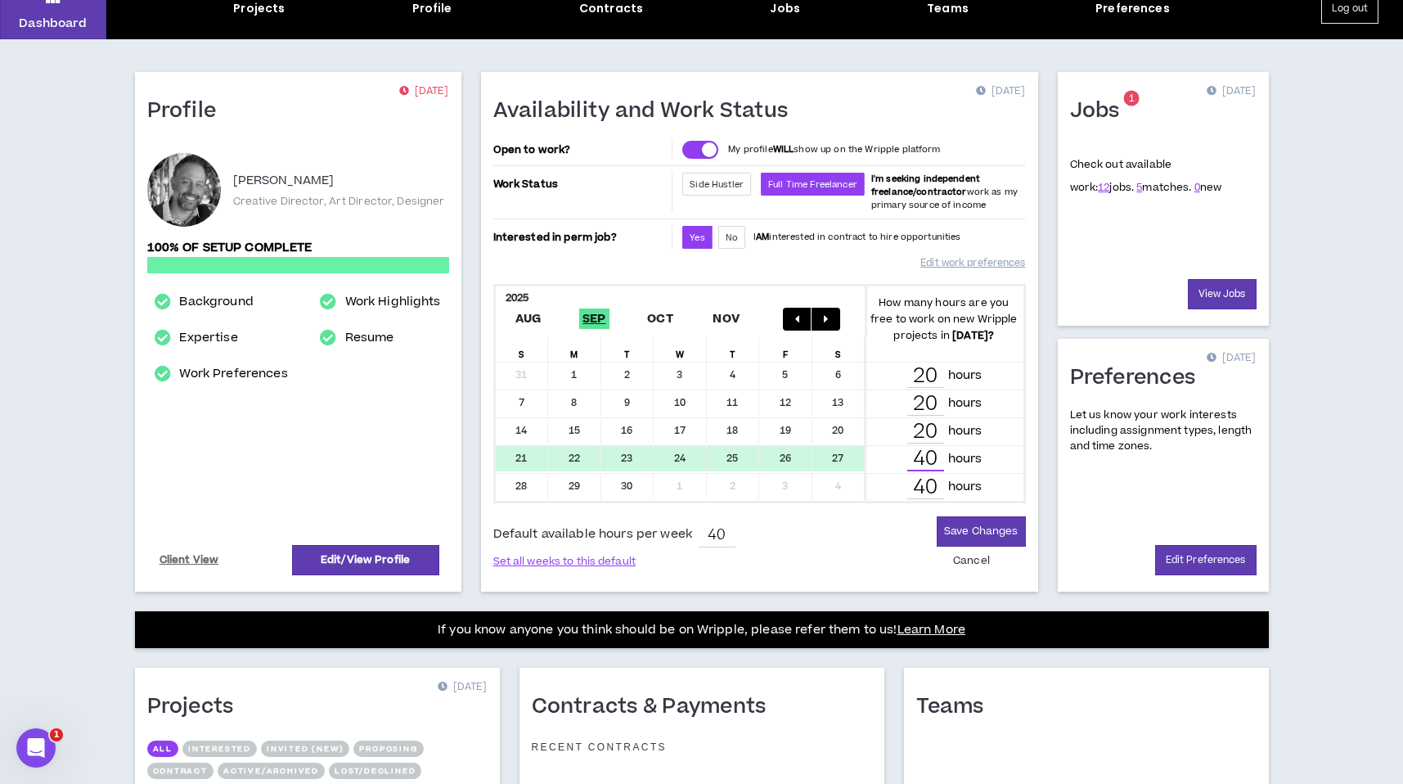
drag, startPoint x: 933, startPoint y: 456, endPoint x: 913, endPoint y: 459, distance: 20.6
click at [913, 459] on input "40" at bounding box center [925, 459] width 37 height 24
type input "20"
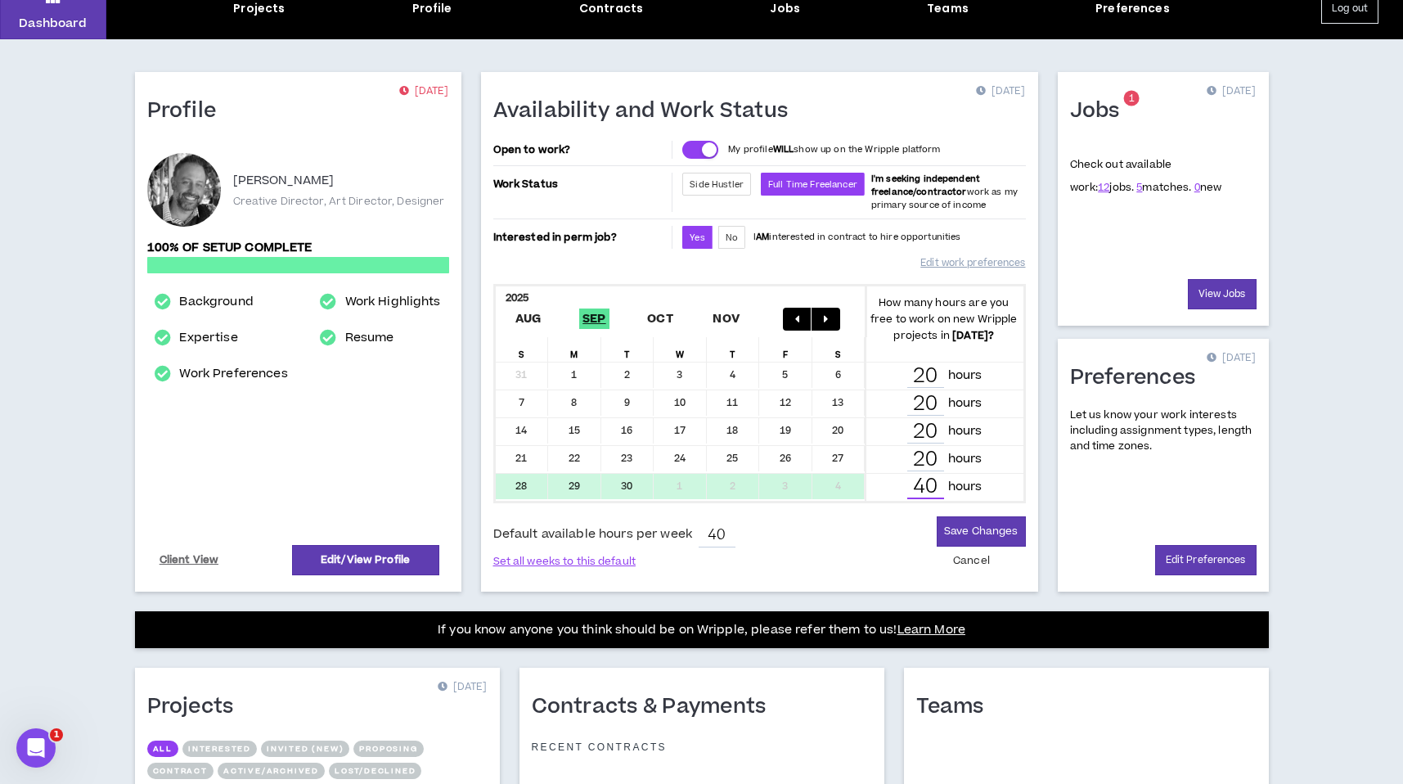
scroll to position [3, 0]
drag, startPoint x: 919, startPoint y: 489, endPoint x: 903, endPoint y: 490, distance: 16.4
click at [903, 490] on div "40 hours" at bounding box center [944, 487] width 137 height 24
type input "20"
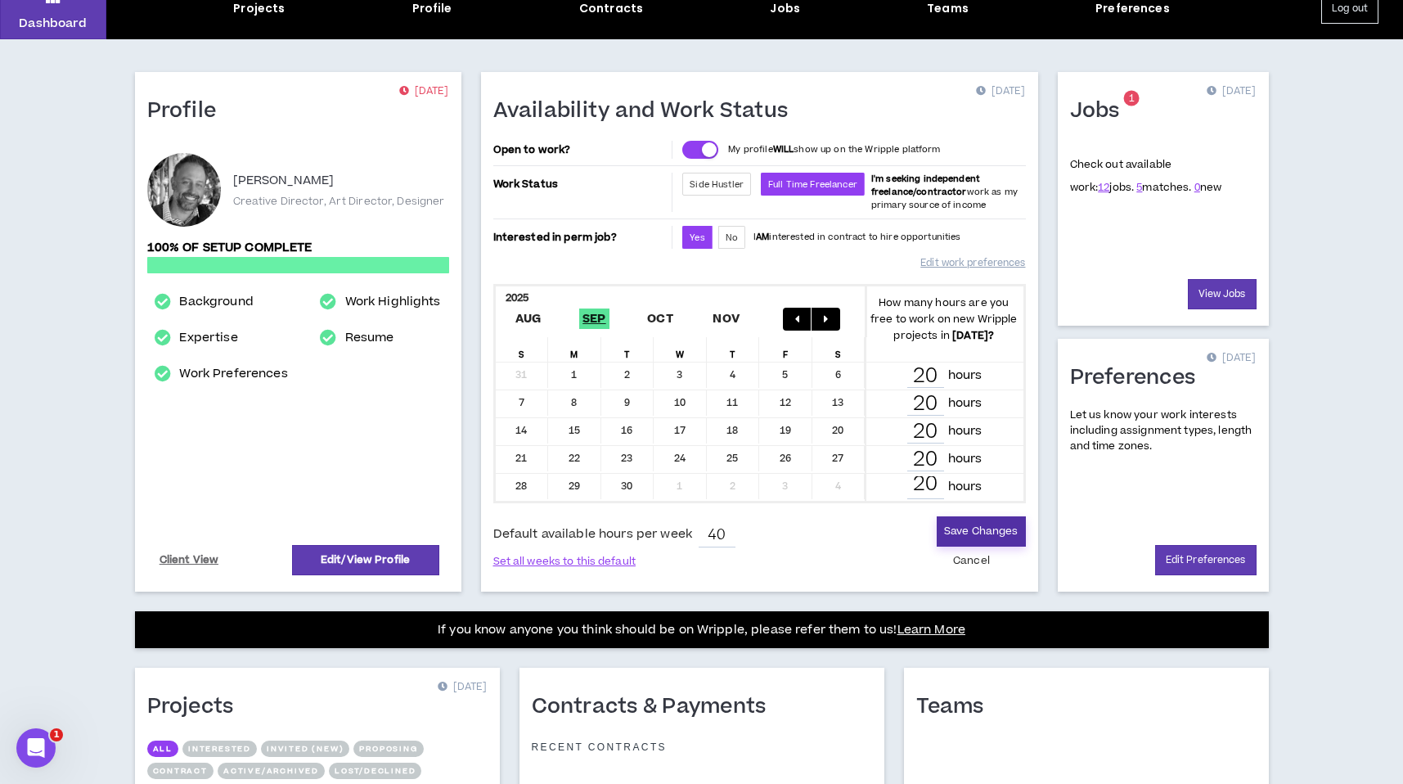
scroll to position [0, 0]
click at [978, 530] on button "Save Changes" at bounding box center [981, 531] width 88 height 30
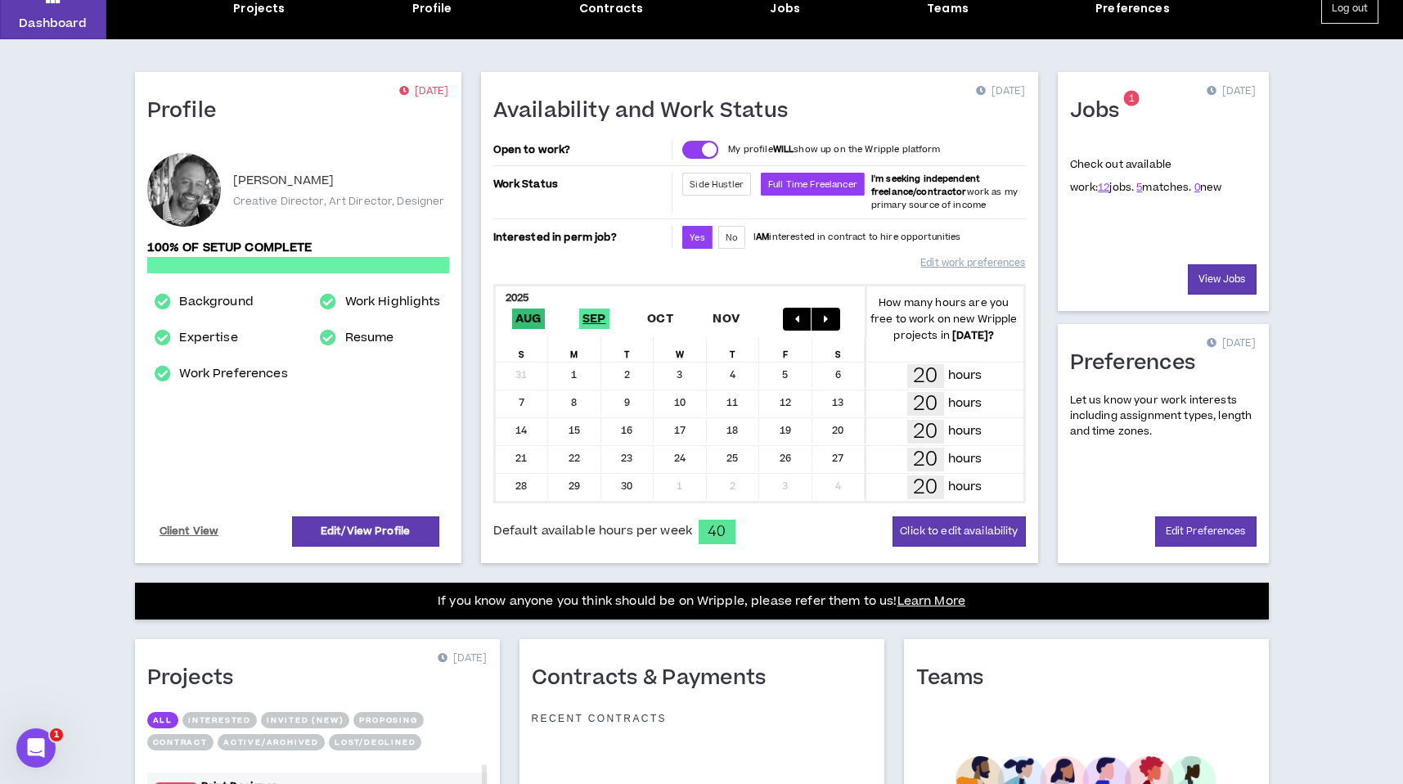
click at [532, 315] on span "Aug" at bounding box center [528, 318] width 33 height 20
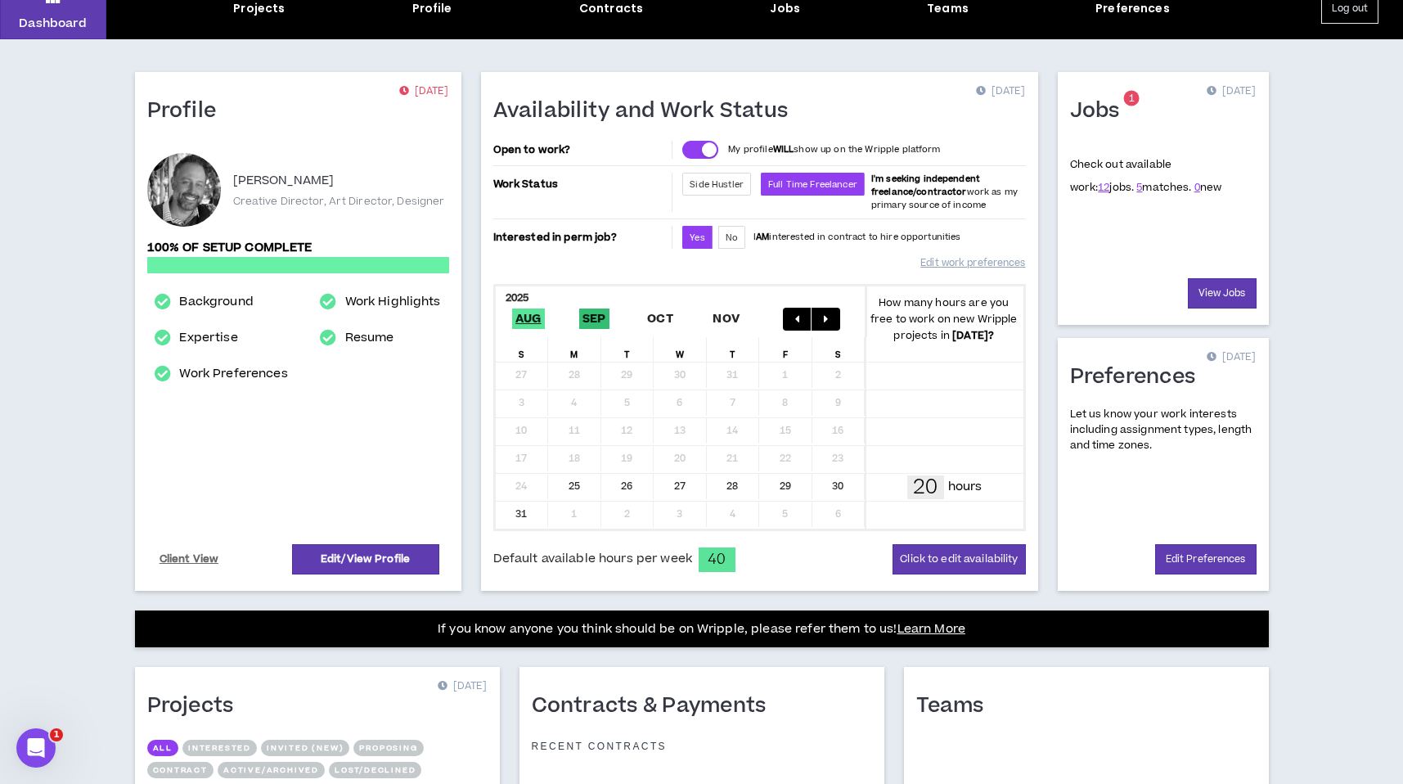
click at [590, 315] on span "Sep" at bounding box center [594, 318] width 30 height 20
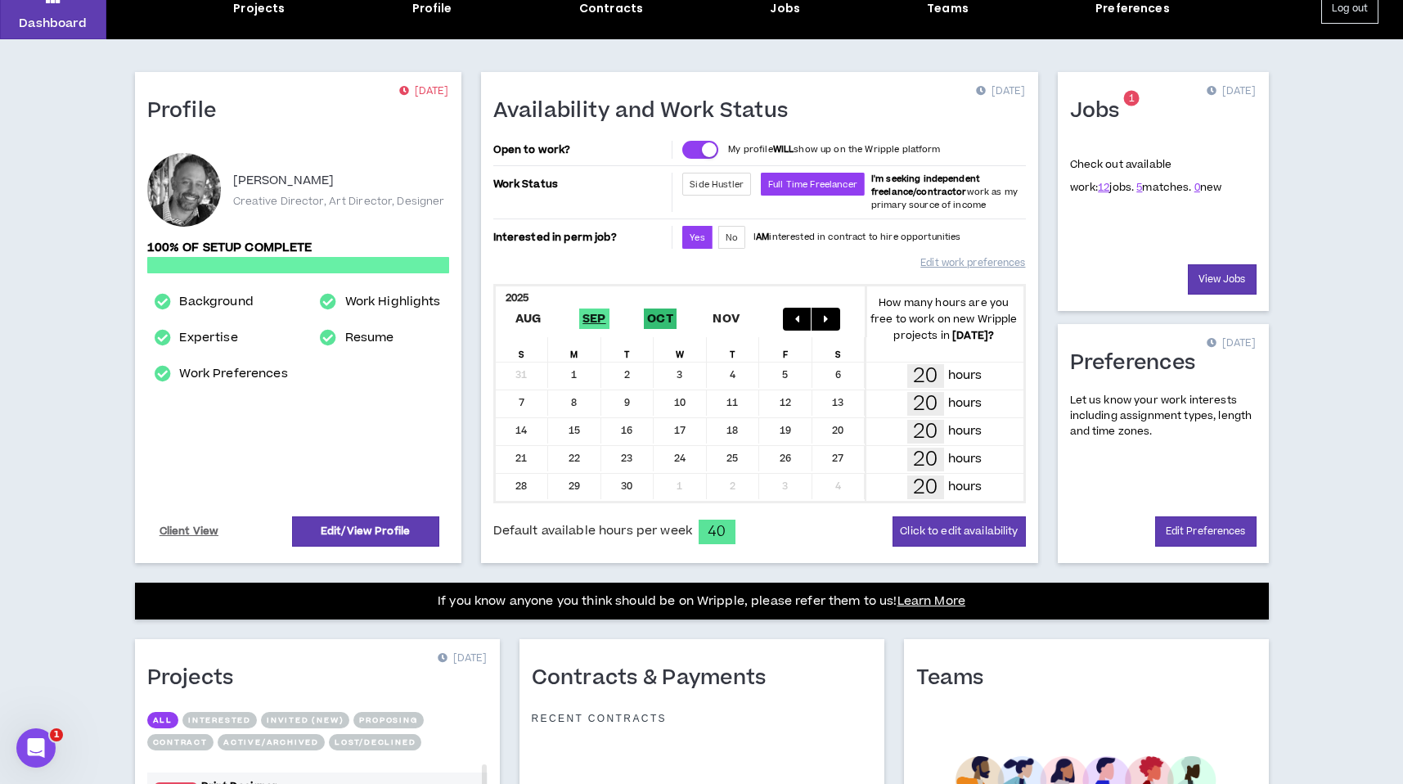
click at [655, 317] on span "Oct" at bounding box center [660, 318] width 33 height 20
click at [601, 314] on span "Sep" at bounding box center [594, 318] width 30 height 20
click at [534, 317] on span "Aug" at bounding box center [528, 318] width 33 height 20
